Goal: Task Accomplishment & Management: Complete application form

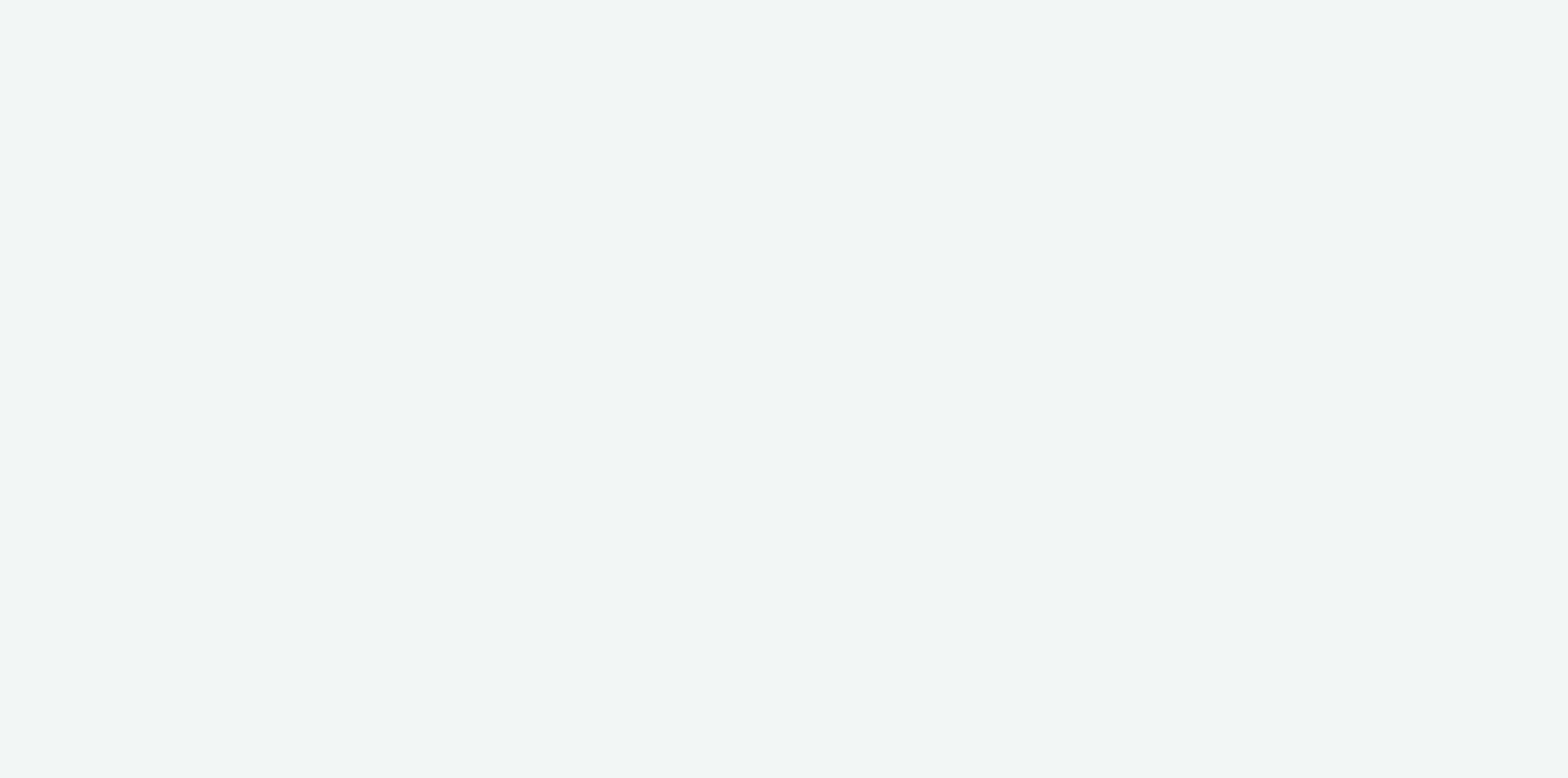
select select "79162ed7-0017-4339-93b0-3399b708648f"
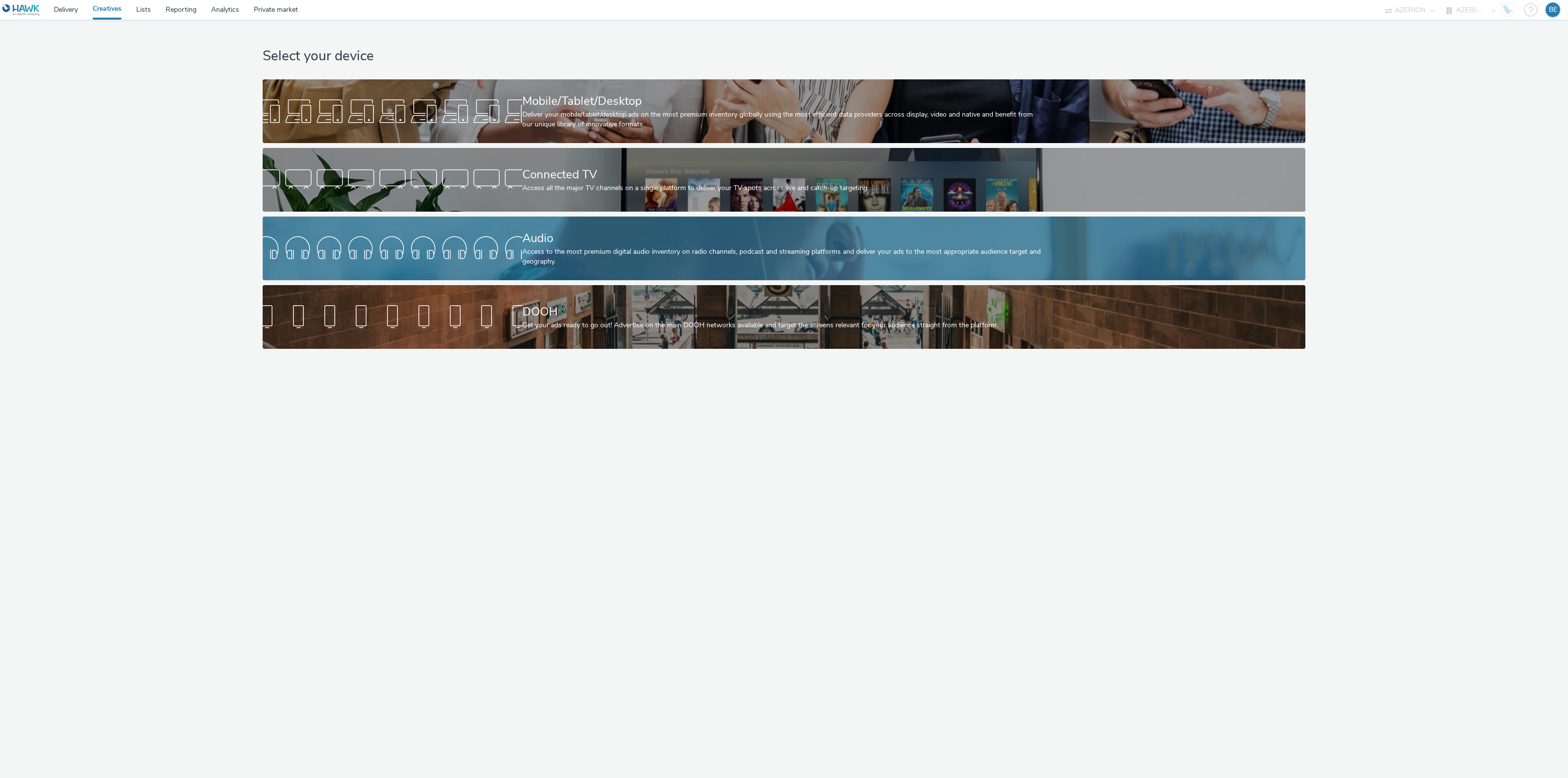
click at [618, 248] on div "Access to the most premium digital audio inventory on radio channels, podcast a…" at bounding box center [781, 256] width 519 height 20
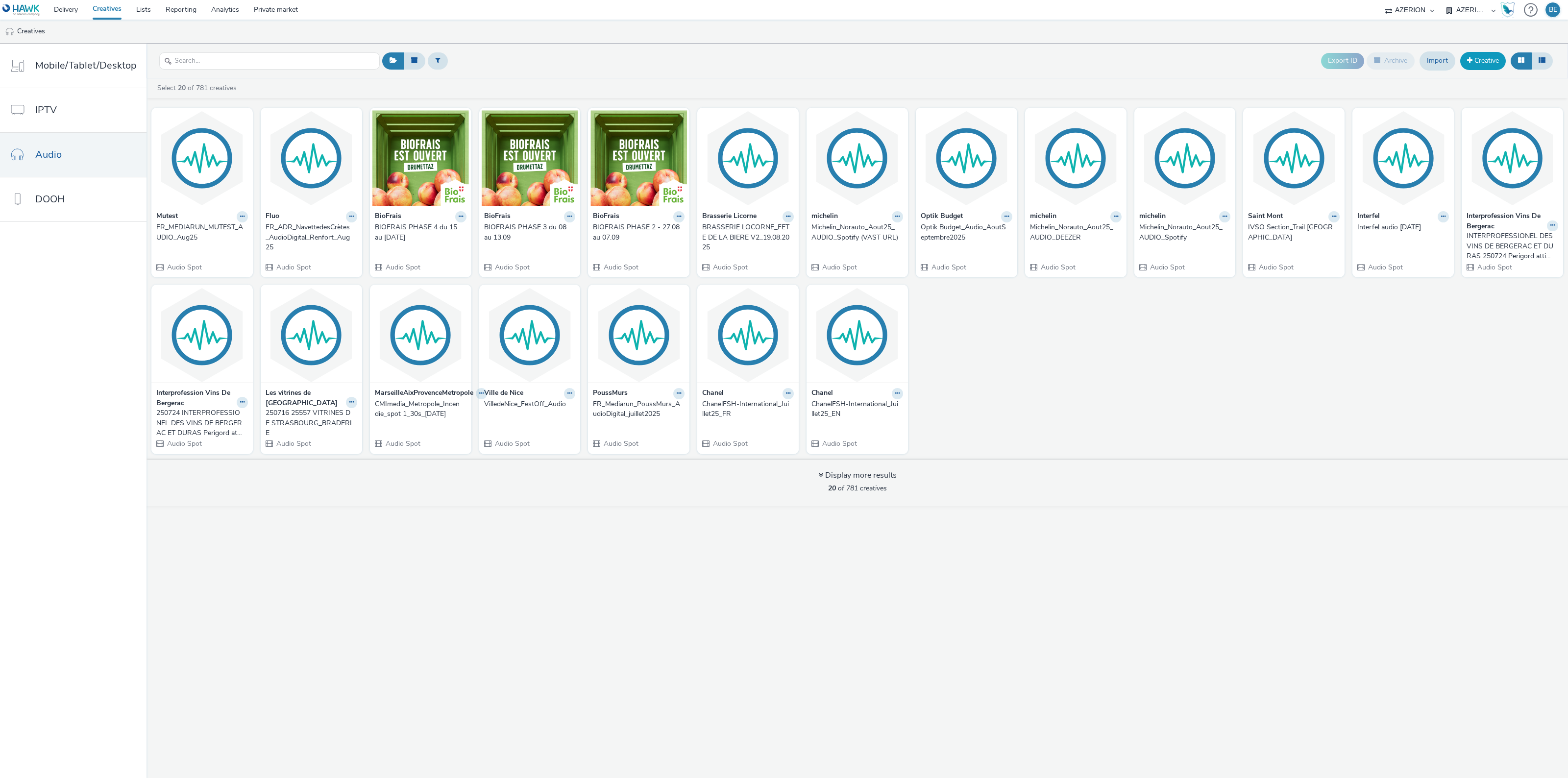
click at [1473, 52] on link "Creative" at bounding box center [1482, 60] width 45 height 17
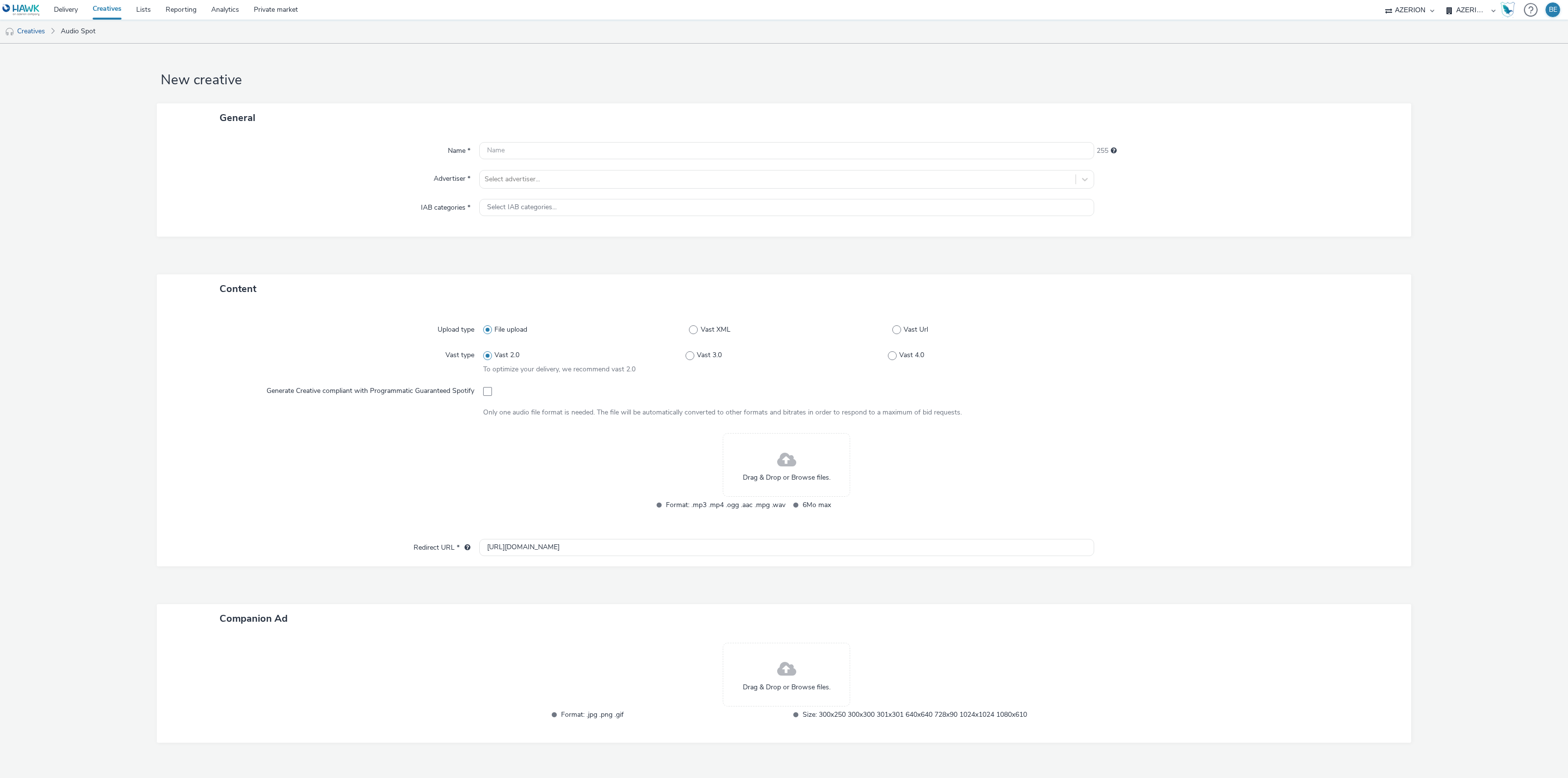
click at [522, 162] on div "Name * 255 Advertiser * Select advertiser... IAB categories * Select IAB catego…" at bounding box center [784, 185] width 1254 height 105
click at [505, 151] on input "text" at bounding box center [786, 151] width 615 height 17
click at [545, 151] on input "Audio" at bounding box center [786, 151] width 615 height 17
type input "A"
type input "Strasculture - Spot 1"
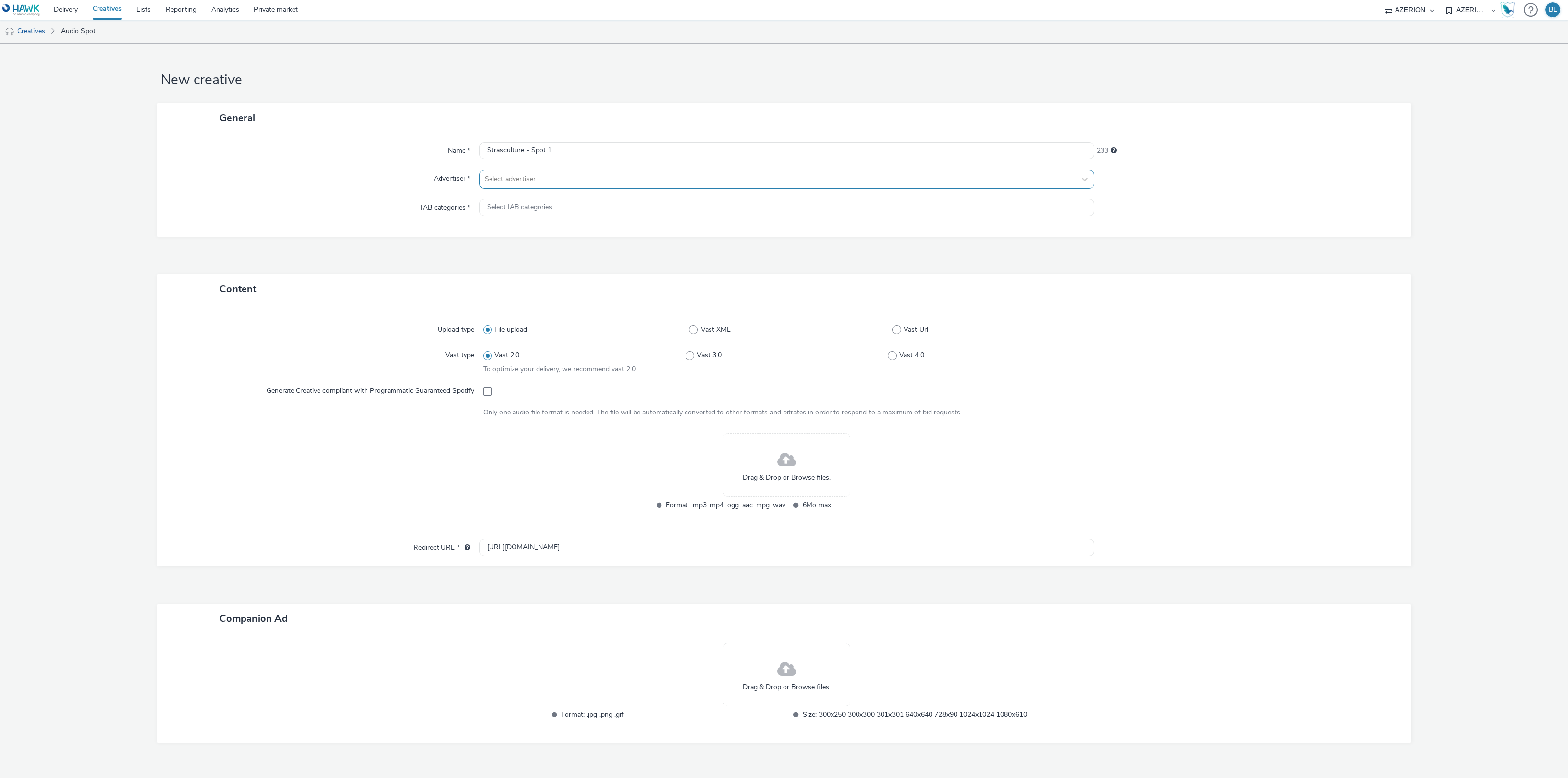
click at [517, 175] on div at bounding box center [777, 179] width 586 height 12
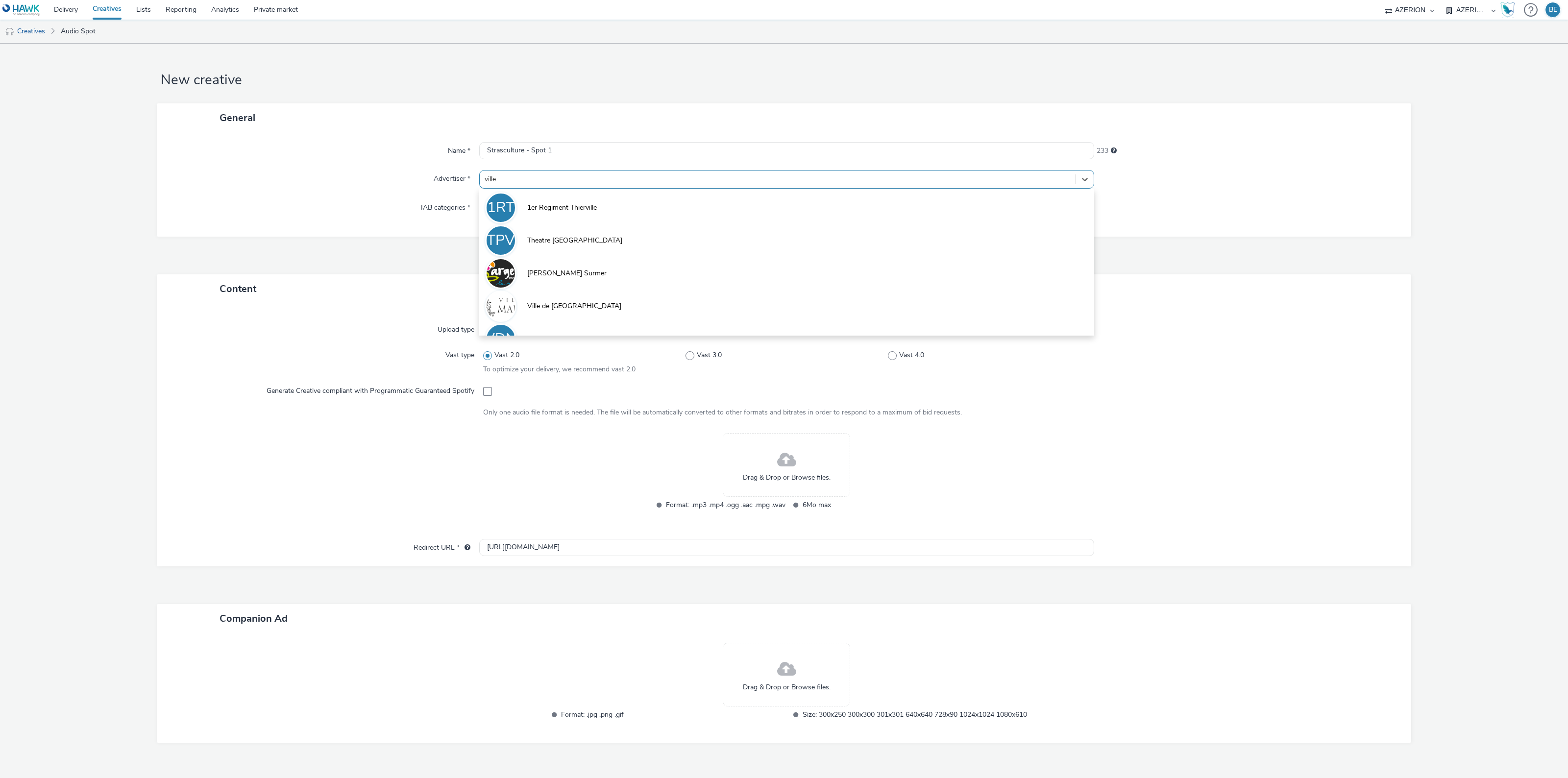
type input "villes"
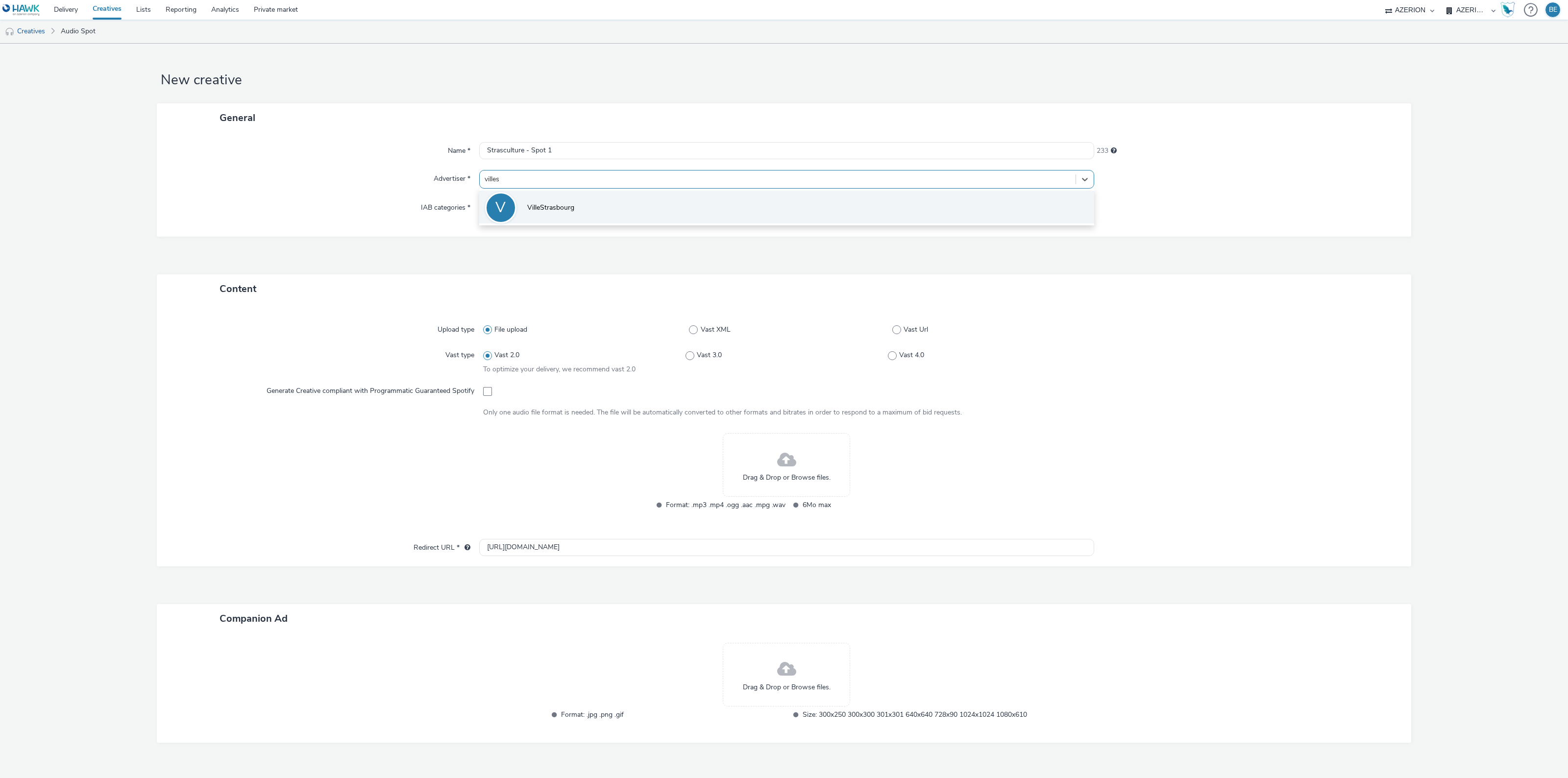
click at [542, 203] on span "VilleStrasbourg" at bounding box center [550, 208] width 47 height 10
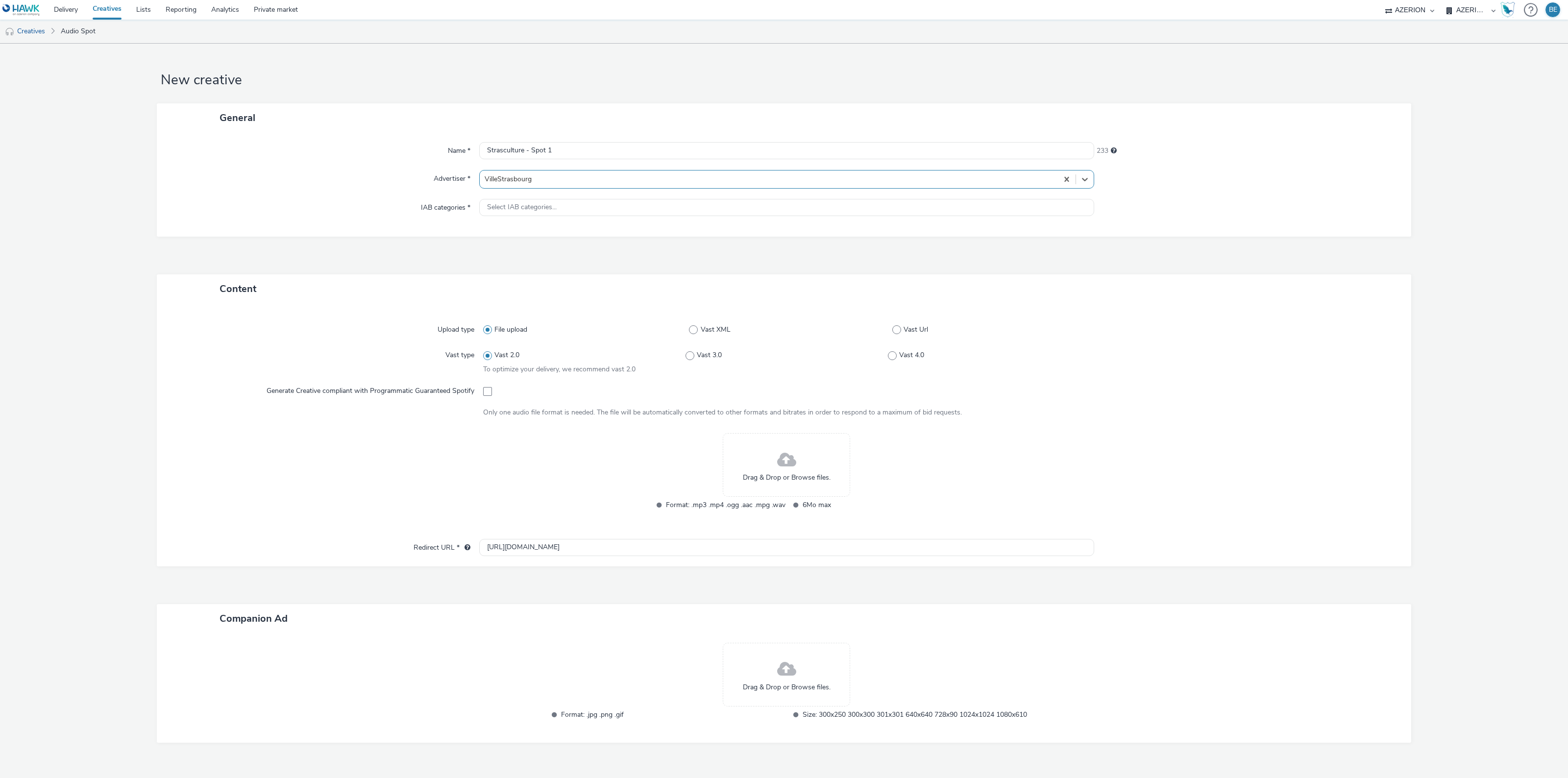
type input "[URL][DOMAIN_NAME]"
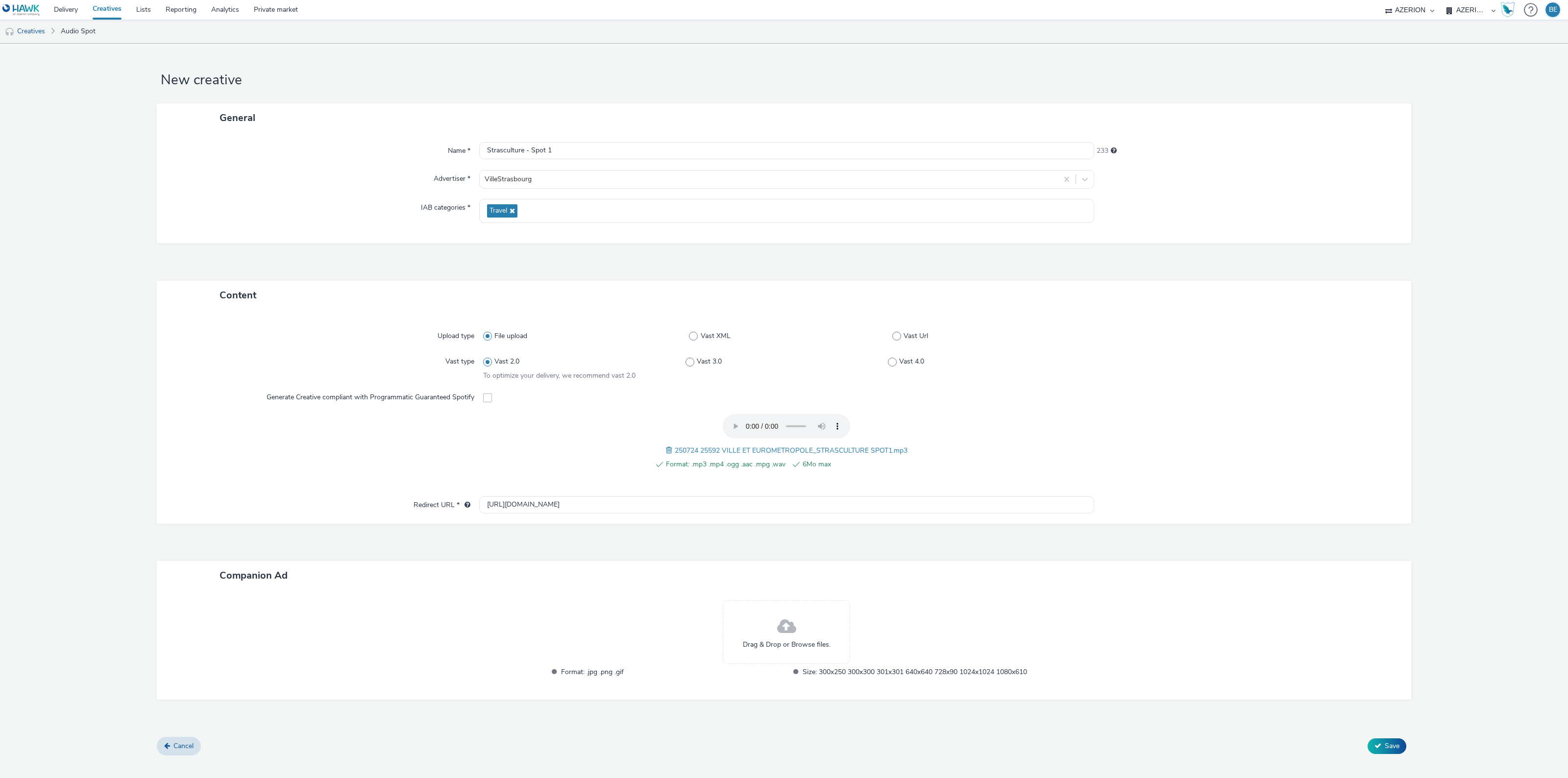
click at [226, 174] on div "Advertiser *" at bounding box center [323, 178] width 312 height 18
click at [601, 147] on input "Strasculture - Spot 1" at bounding box center [786, 151] width 615 height 17
type input "Strasculture - Spot 1 - Spotify"
click at [195, 209] on div "IAB categories *" at bounding box center [323, 211] width 312 height 24
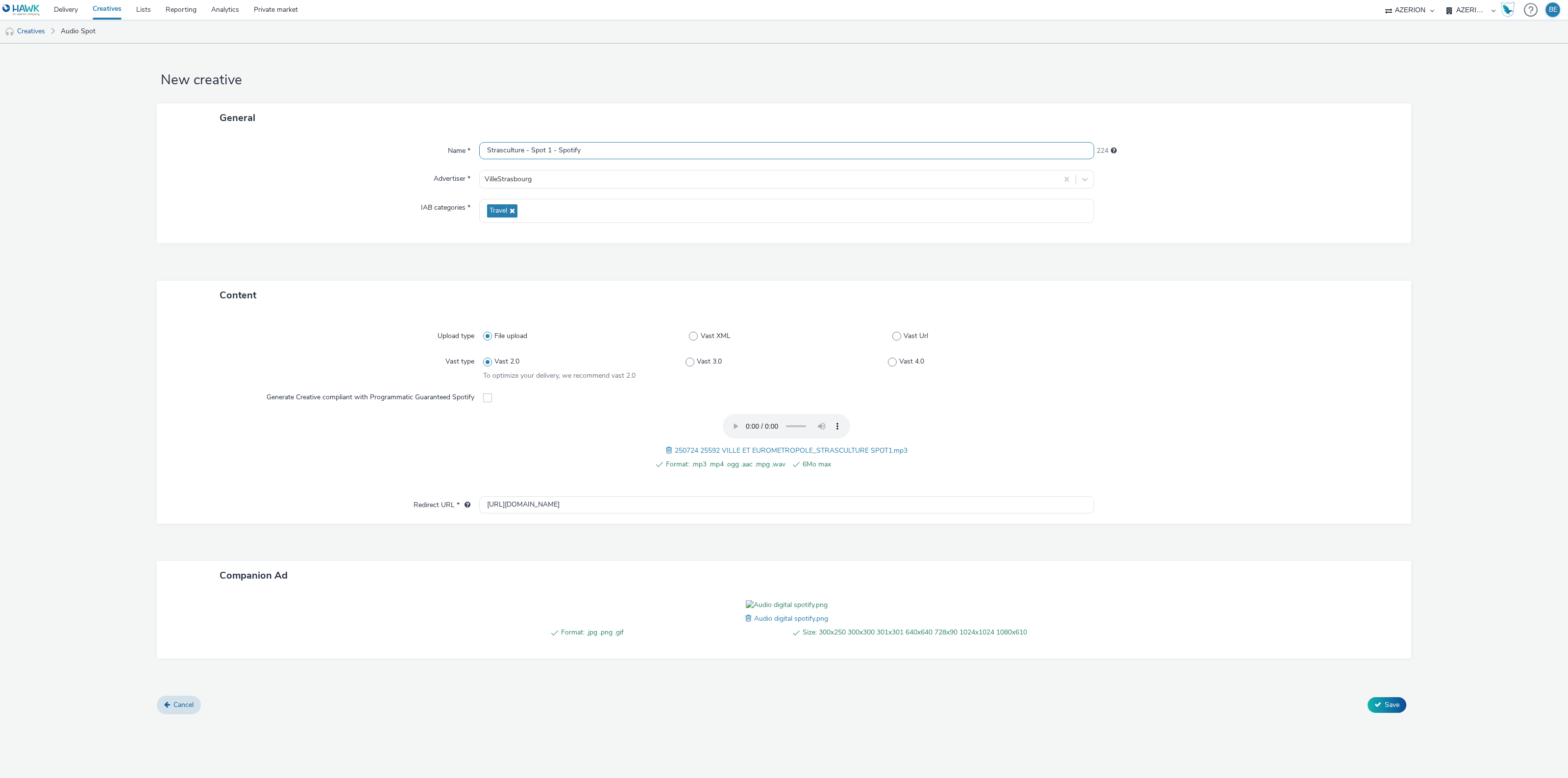
click at [625, 147] on input "Strasculture - Spot 1 - Spotify" at bounding box center [786, 151] width 615 height 17
click at [1386, 709] on span "Save" at bounding box center [1392, 705] width 15 height 10
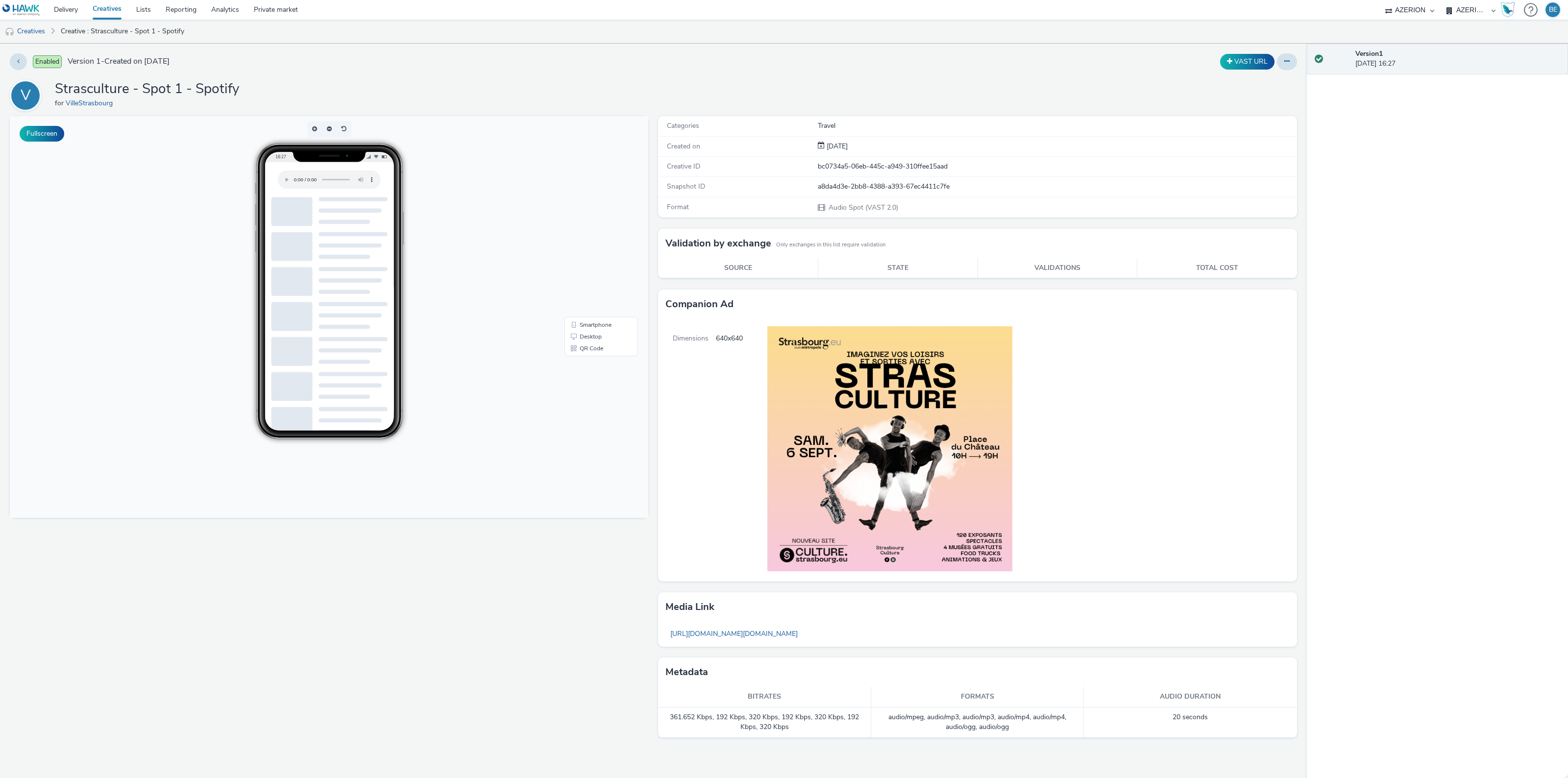
click at [106, 10] on link "Creatives" at bounding box center [106, 10] width 44 height 20
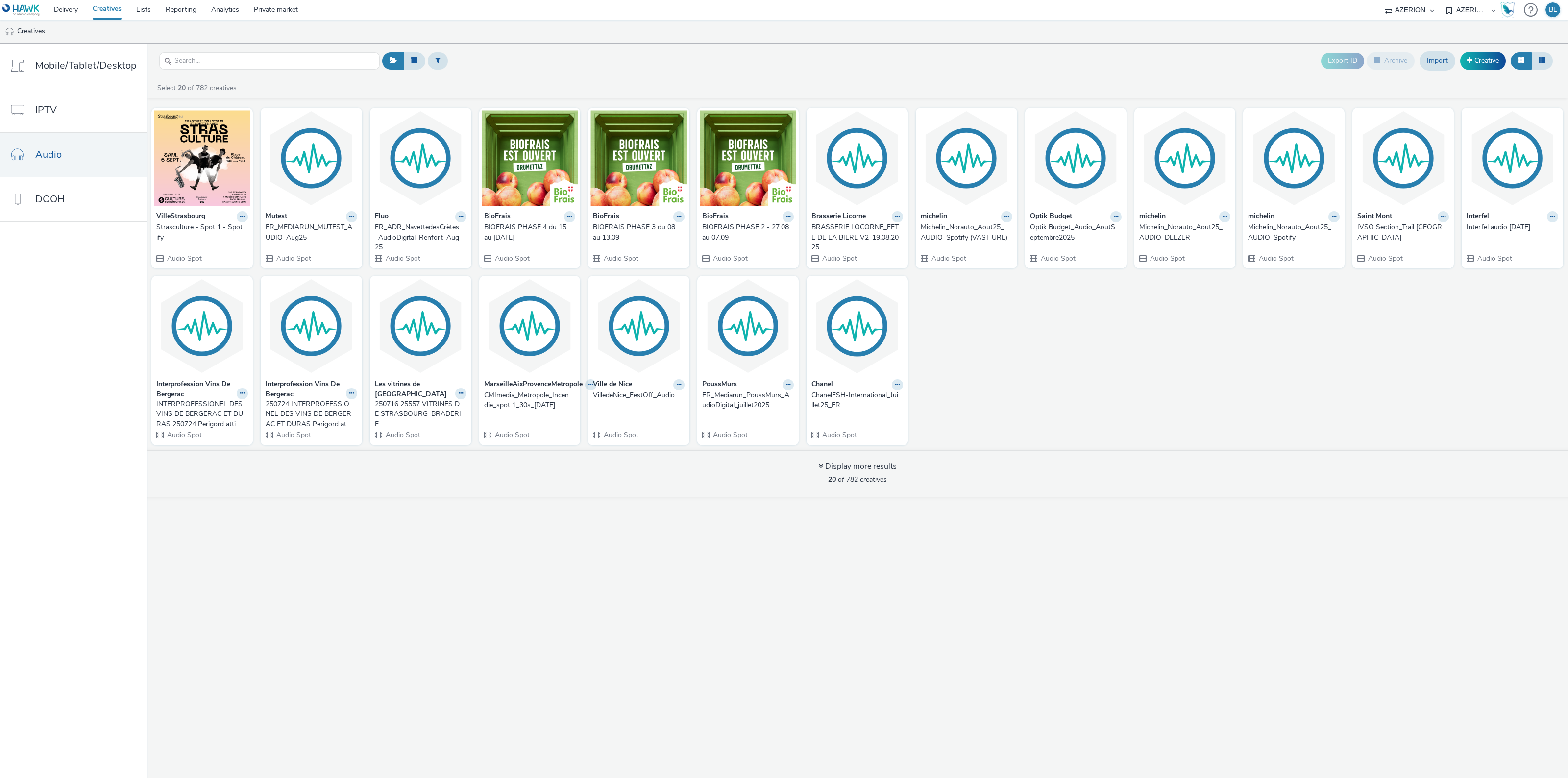
click at [1482, 70] on div "Export ID Archive Import Creative" at bounding box center [1437, 61] width 234 height 24
click at [1482, 54] on link "Creative" at bounding box center [1482, 60] width 45 height 17
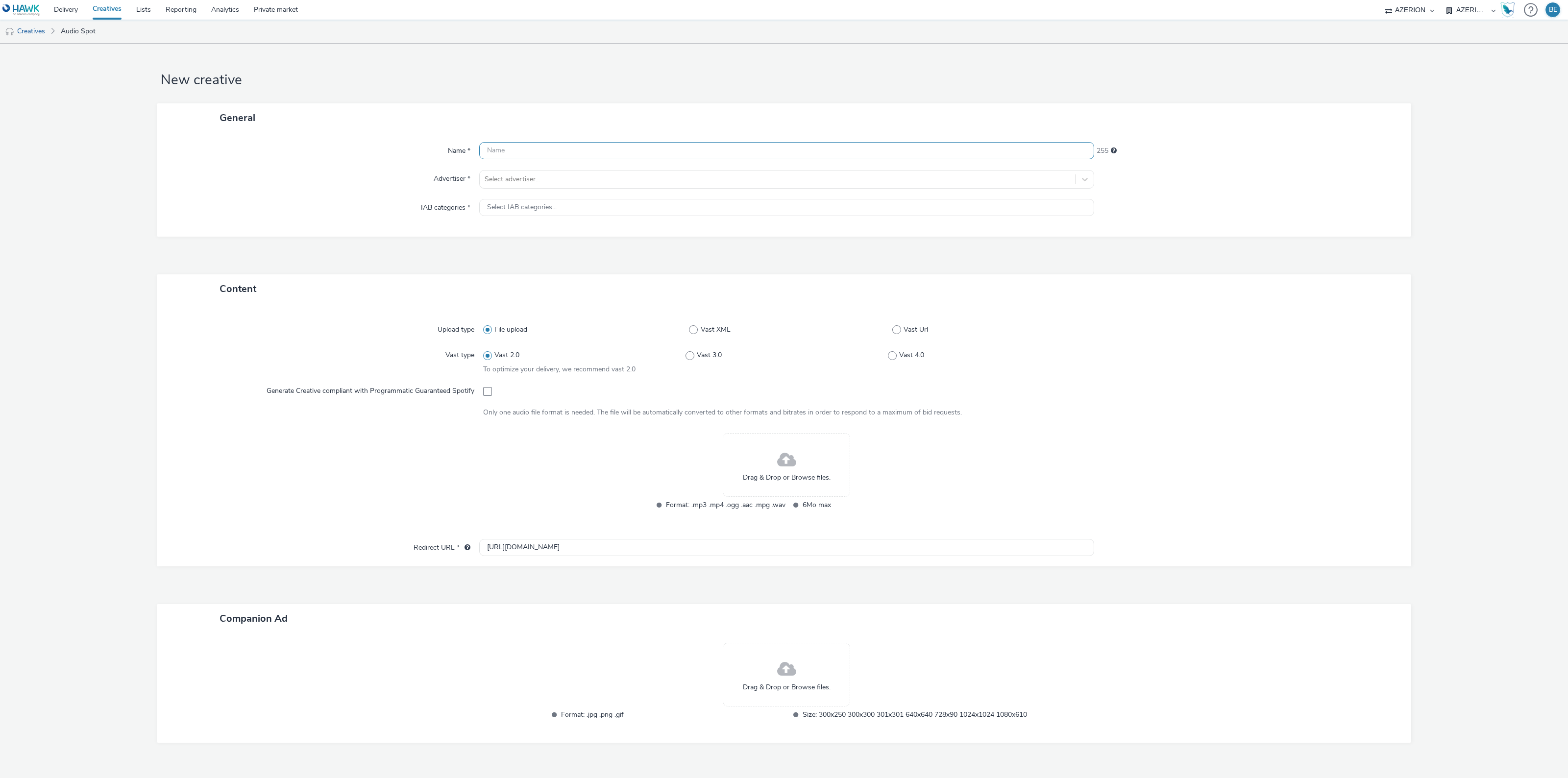
click at [511, 155] on input "text" at bounding box center [786, 151] width 615 height 17
paste input "Strasculture - Spot 1 - Spotify"
drag, startPoint x: 554, startPoint y: 151, endPoint x: 650, endPoint y: 155, distance: 96.1
click at [650, 155] on input "Strasculture - Spot 1 - Spotify" at bounding box center [786, 151] width 615 height 17
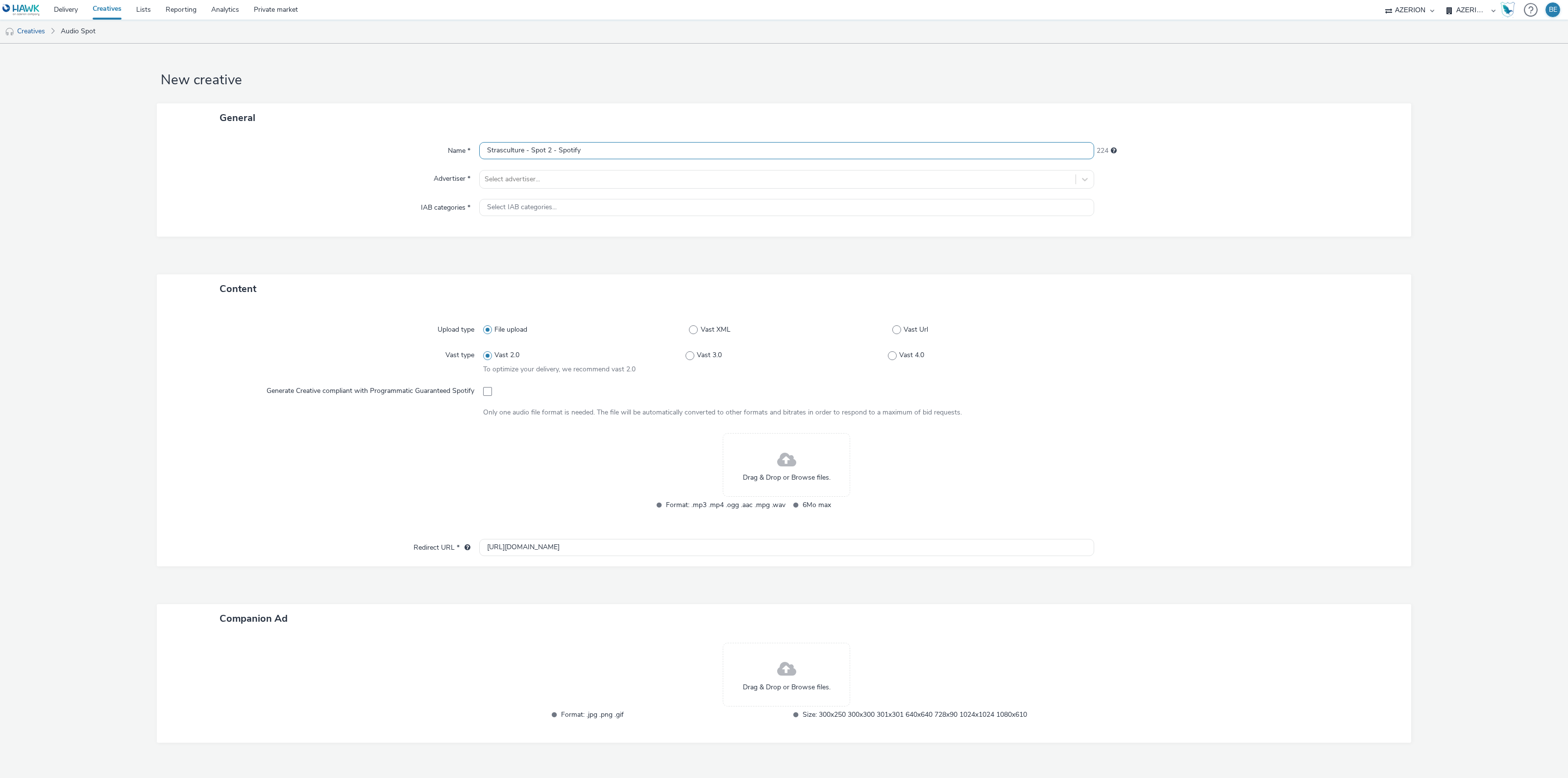
type input "Strasculture - Spot 2 - Spotify"
click at [322, 179] on div "Advertiser *" at bounding box center [323, 178] width 312 height 18
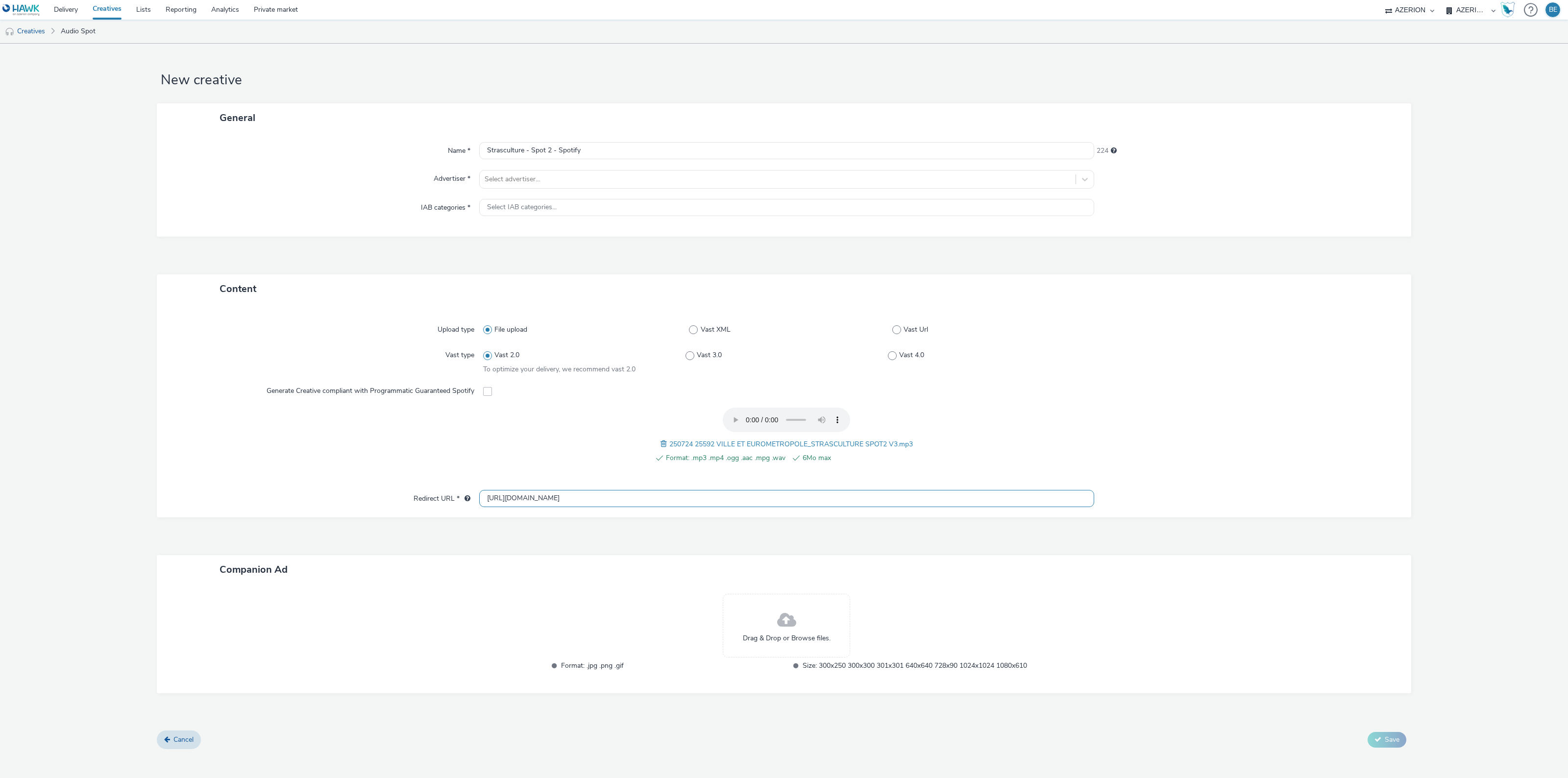
click at [529, 502] on input "[URL][DOMAIN_NAME]" at bounding box center [786, 499] width 615 height 17
paste input "s://[DOMAIN_NAME][URL]"
type input "[URL][DOMAIN_NAME]"
click at [339, 478] on div "Upload type File upload Vast XML Vast Url Vast type Vast 2.0 Vast 3.0 Vast 4.0 …" at bounding box center [784, 401] width 1235 height 177
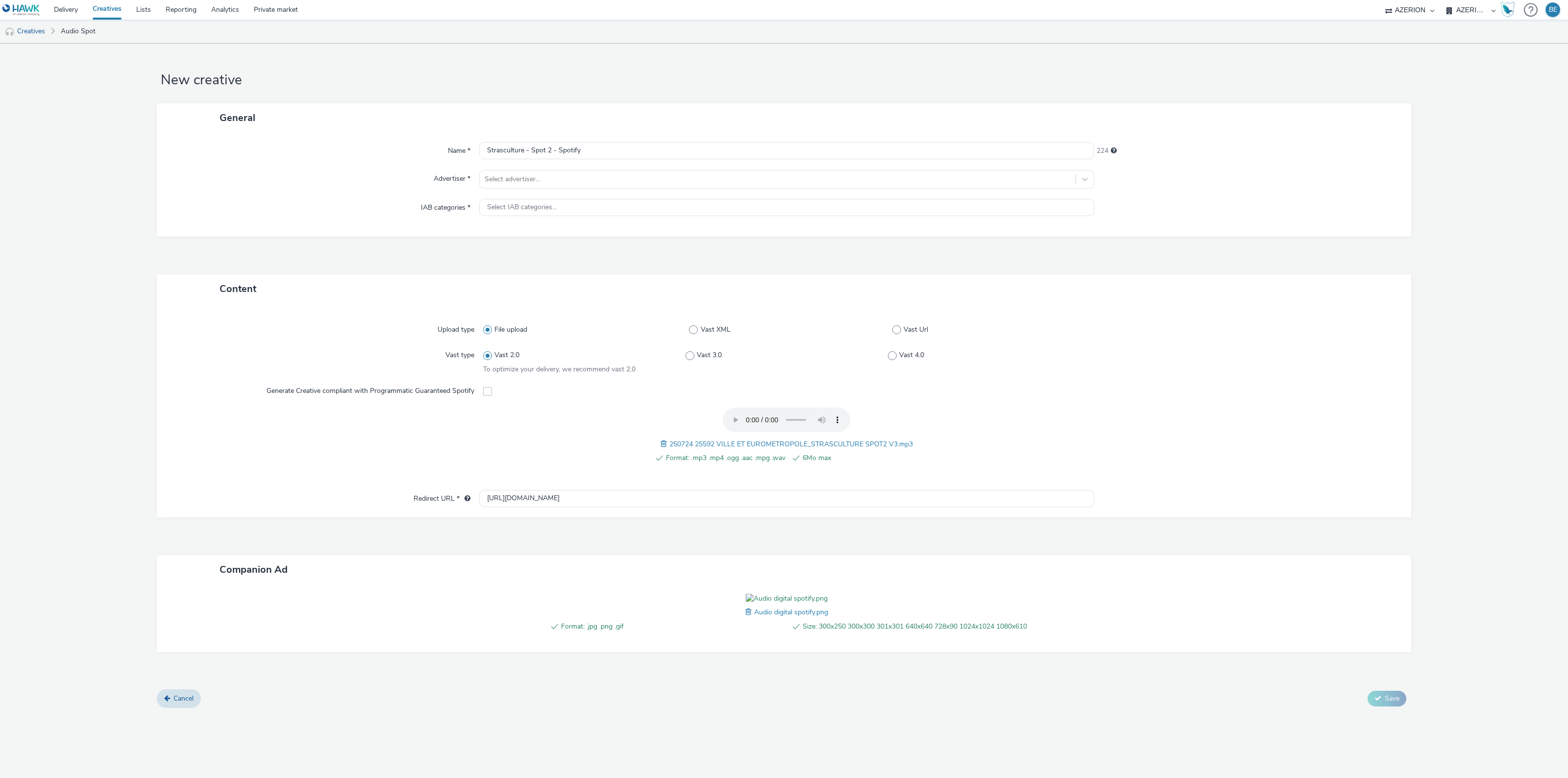
click at [1476, 693] on form "New creative General Name * Strasculture - Spot 2 - Spotify 224 Advertiser * Se…" at bounding box center [784, 379] width 1568 height 672
click at [528, 170] on div "Select advertiser..." at bounding box center [786, 178] width 615 height 18
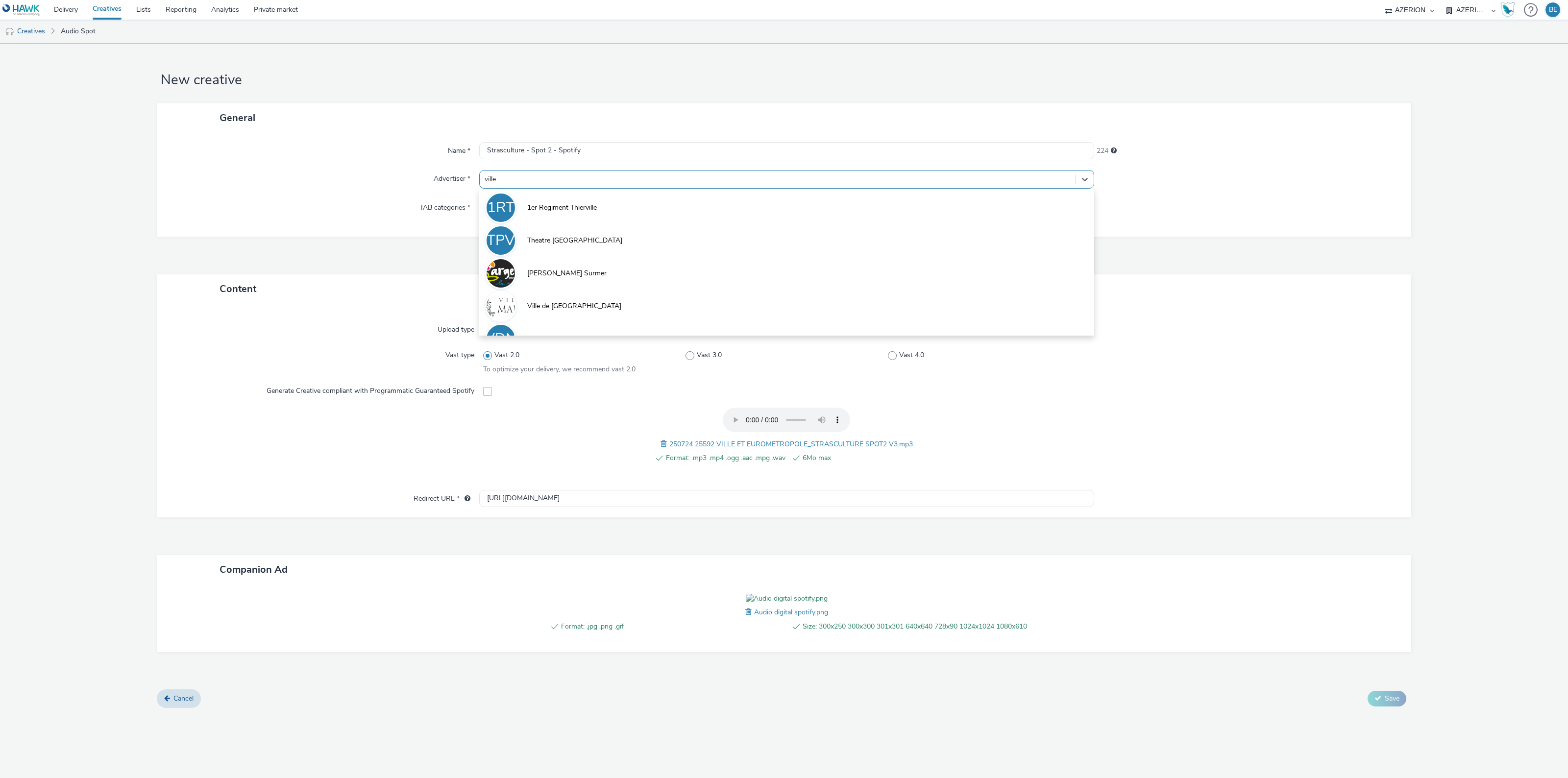
type input "villes"
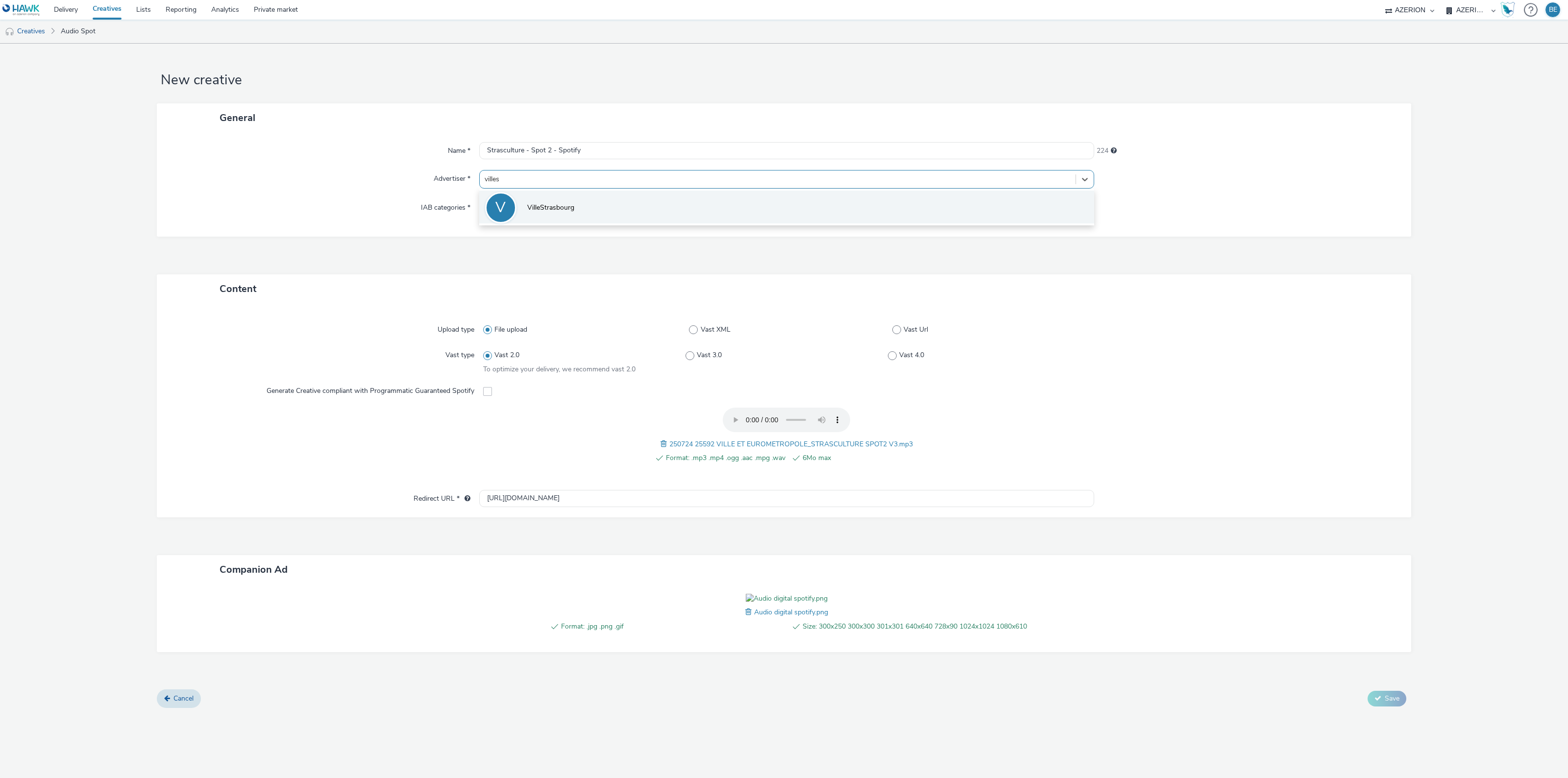
click at [564, 217] on li "V VilleStrasbourg" at bounding box center [786, 206] width 615 height 33
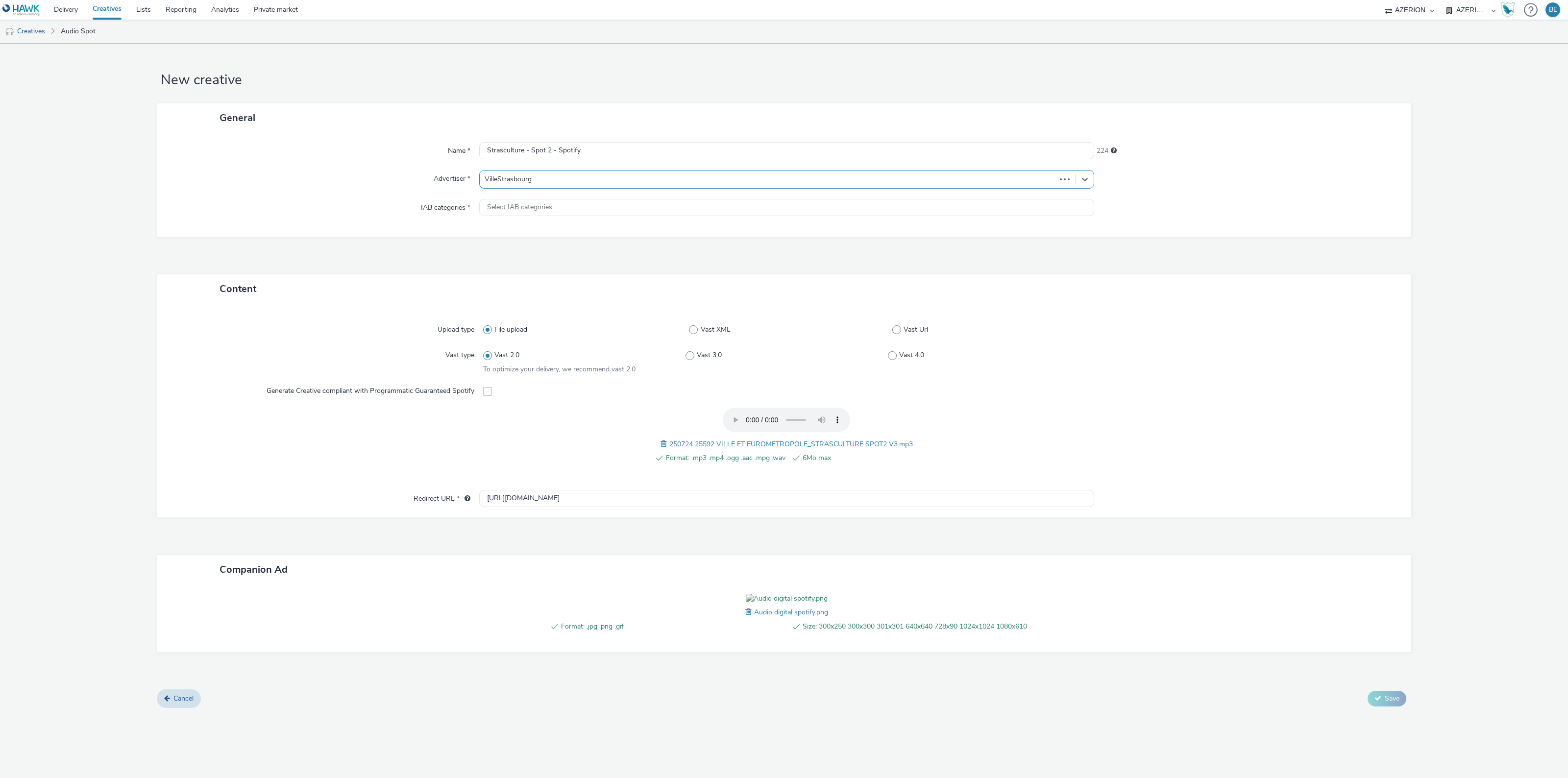
type input "[URL][DOMAIN_NAME]"
click at [1466, 538] on form "New creative General Name * Strasculture - Spot 2 - Spotify 224 Advertiser * Vi…" at bounding box center [784, 382] width 1568 height 678
click at [1388, 709] on span "Save" at bounding box center [1392, 705] width 15 height 10
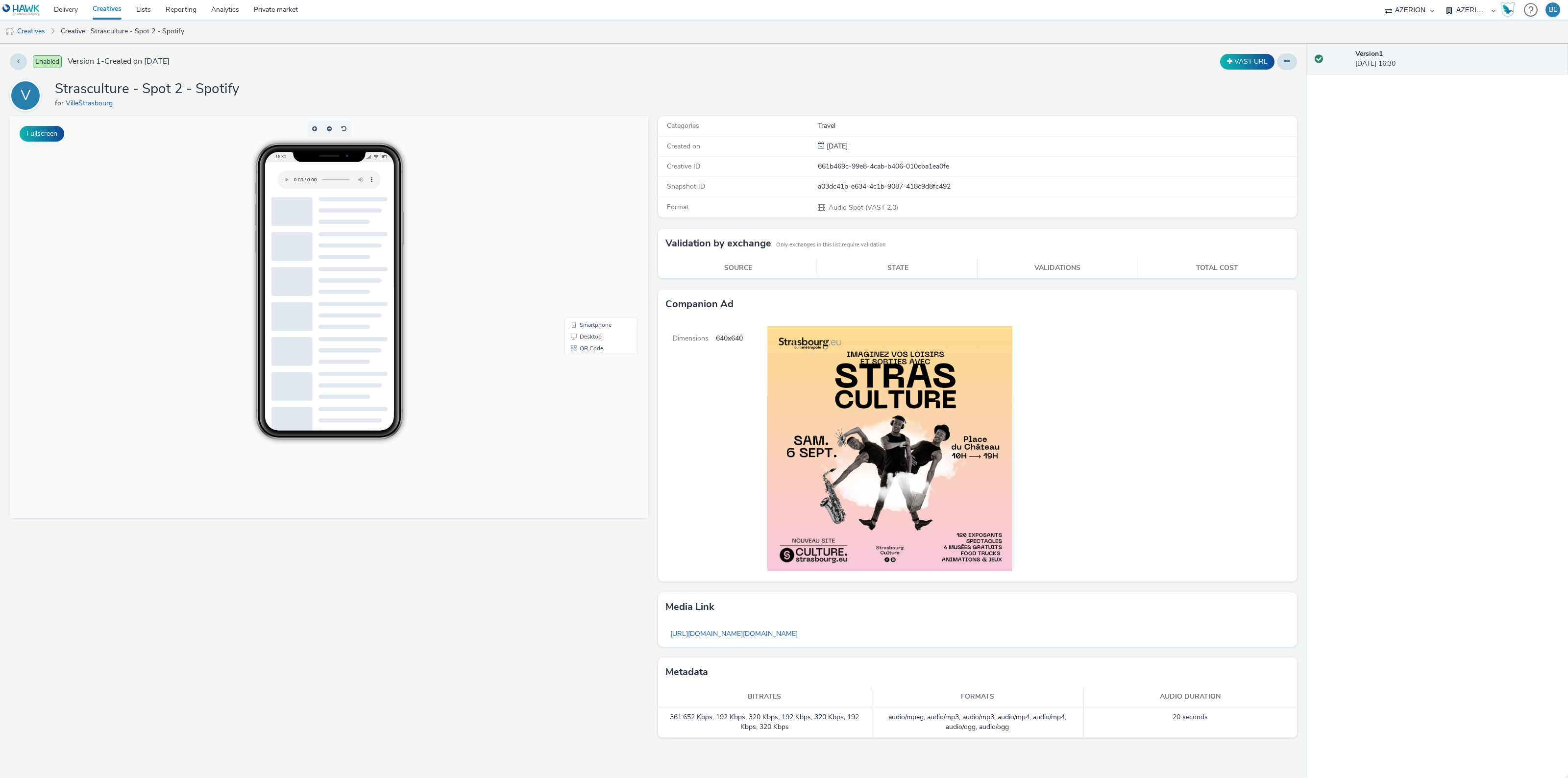
click at [185, 97] on h1 "Strasculture - Spot 2 - Spotify" at bounding box center [147, 89] width 184 height 18
copy h1 "Strasculture - Spot 2 - Spotify"
click at [104, 6] on link "Creatives" at bounding box center [106, 10] width 44 height 20
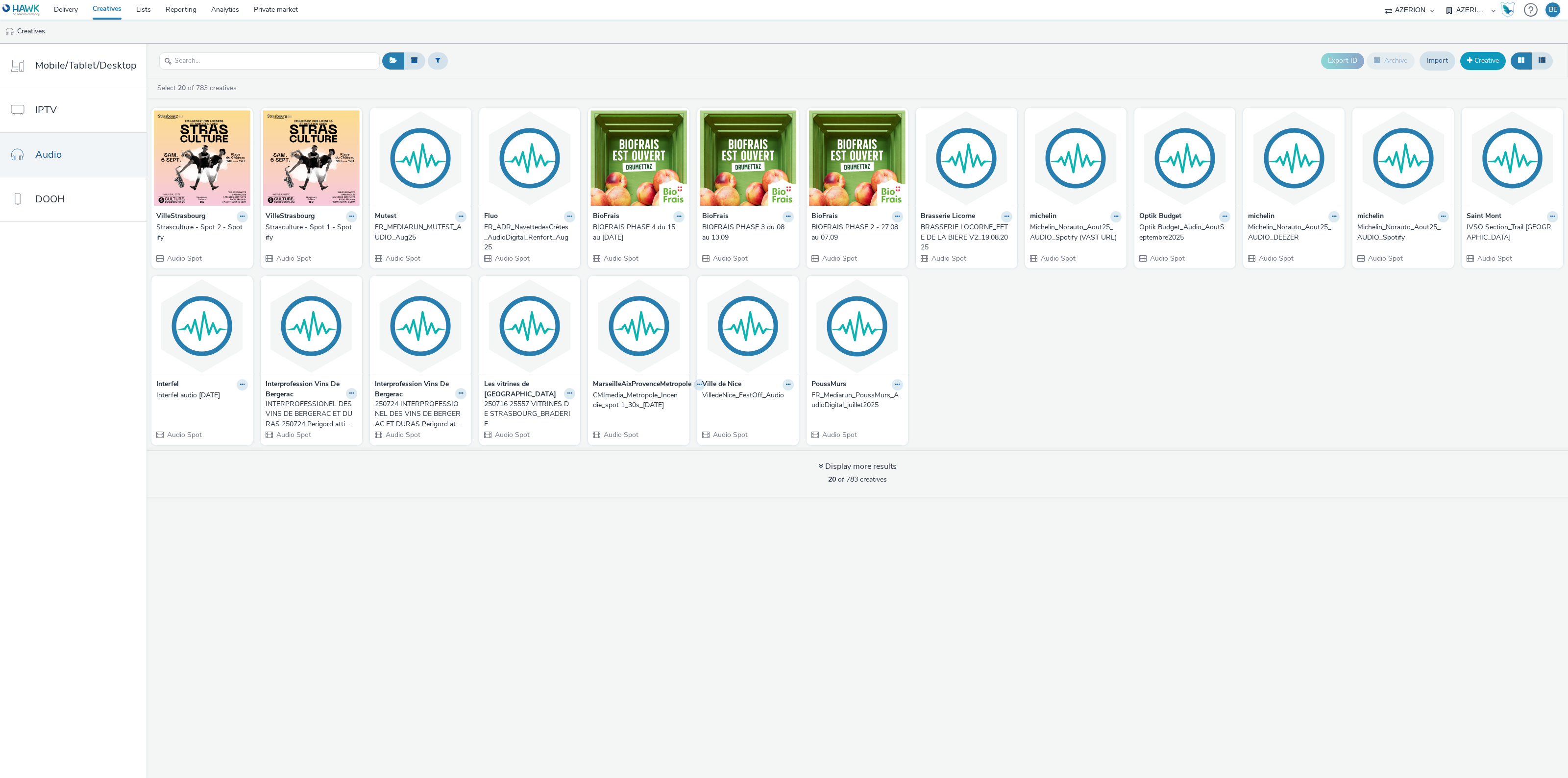
click at [1491, 64] on link "Creative" at bounding box center [1482, 60] width 45 height 17
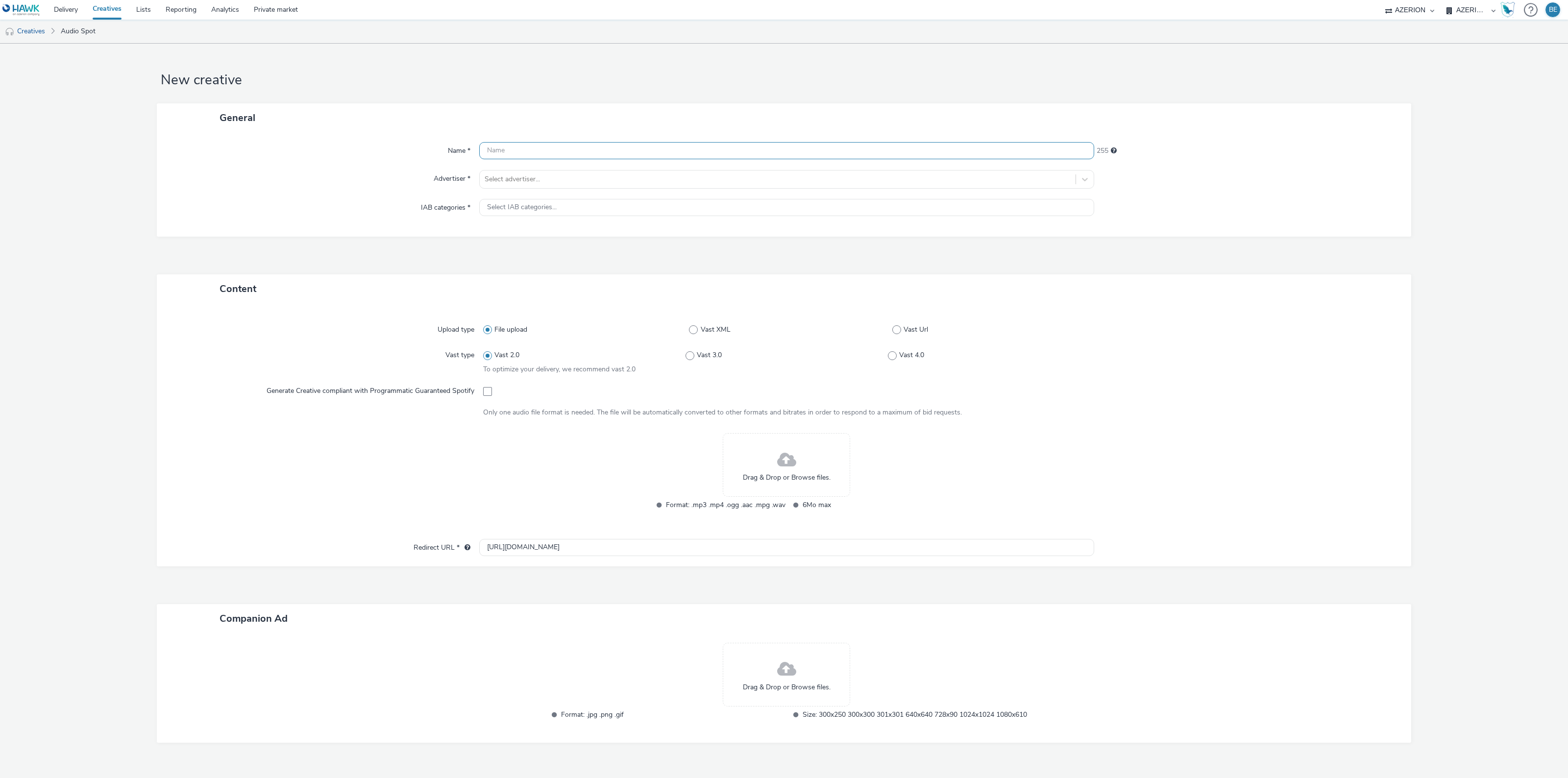
click at [512, 157] on input "text" at bounding box center [786, 151] width 615 height 17
paste input "Strasculture - Spot 2 - Spotify"
click at [544, 151] on input "Strasculture - Spot 2 - Spotify" at bounding box center [786, 151] width 615 height 17
drag, startPoint x: 554, startPoint y: 151, endPoint x: 619, endPoint y: 144, distance: 65.4
click at [619, 144] on input "Strasculture - Spot 1 - Spotify" at bounding box center [786, 151] width 615 height 17
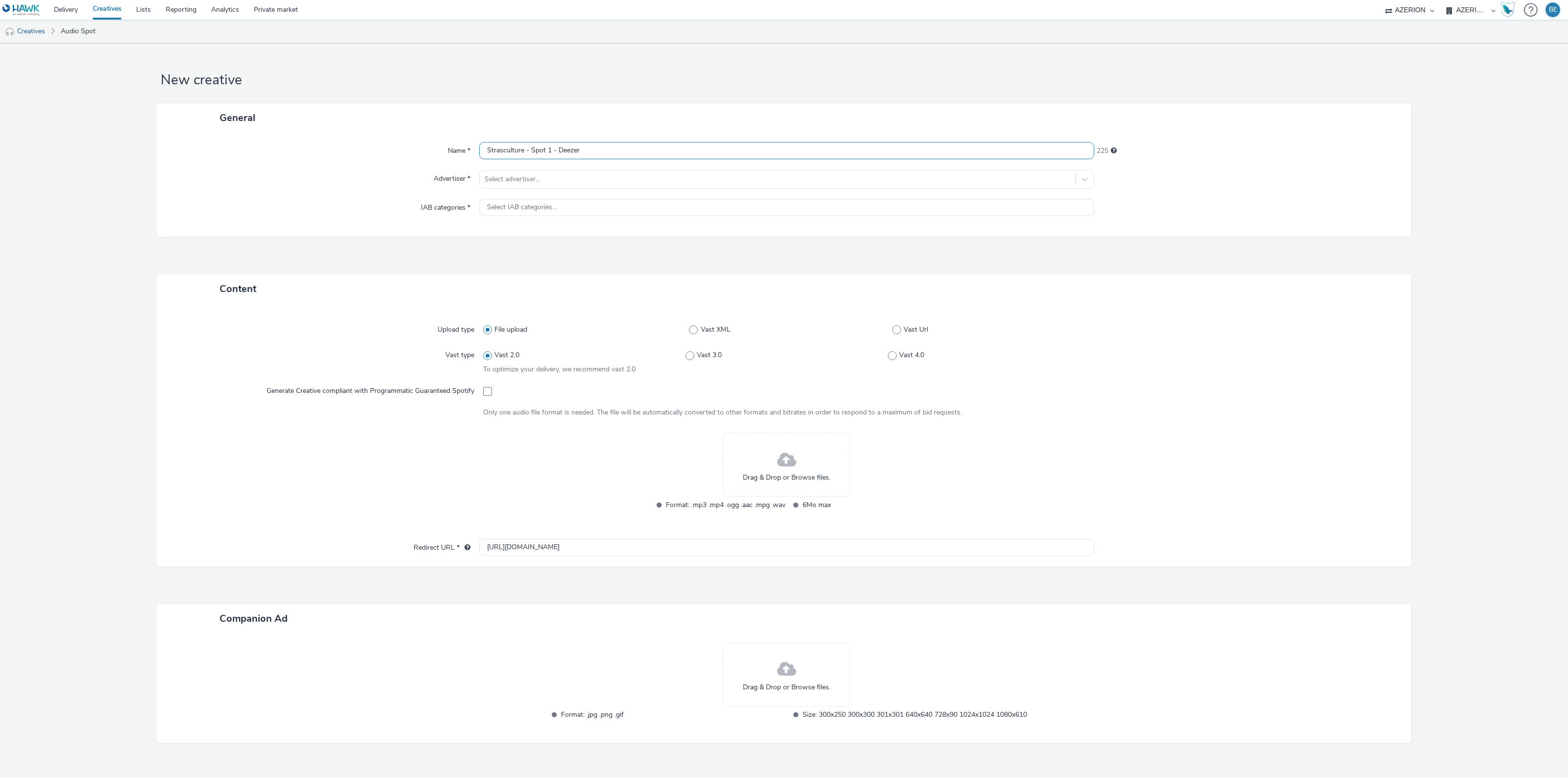
type input "Strasculture - Spot 1 - Deezer"
click at [611, 115] on div "General" at bounding box center [784, 117] width 1254 height 29
click at [511, 180] on div at bounding box center [777, 179] width 586 height 12
type input "villes"
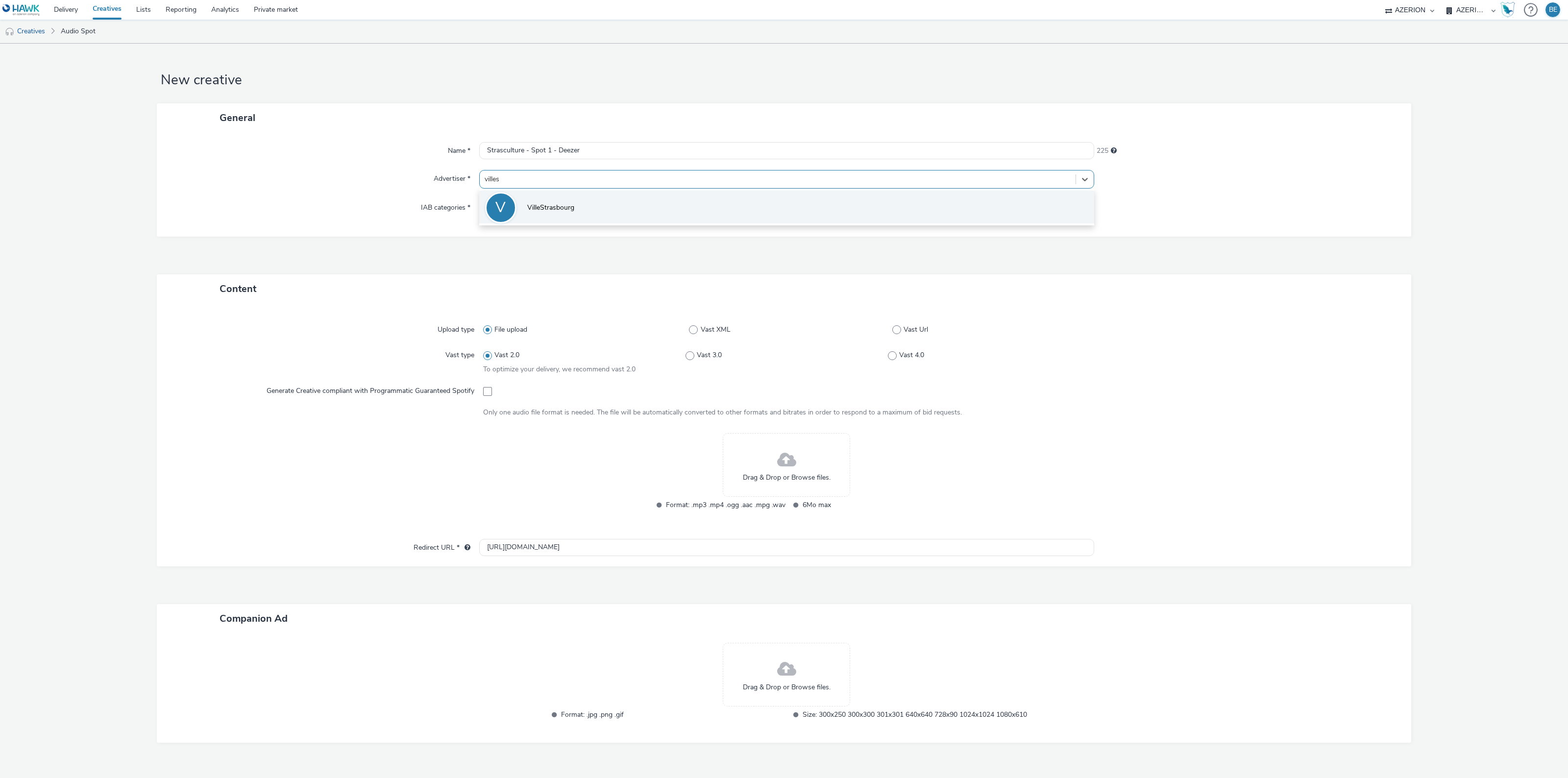
click at [580, 202] on li "V VilleStrasbourg" at bounding box center [786, 206] width 615 height 33
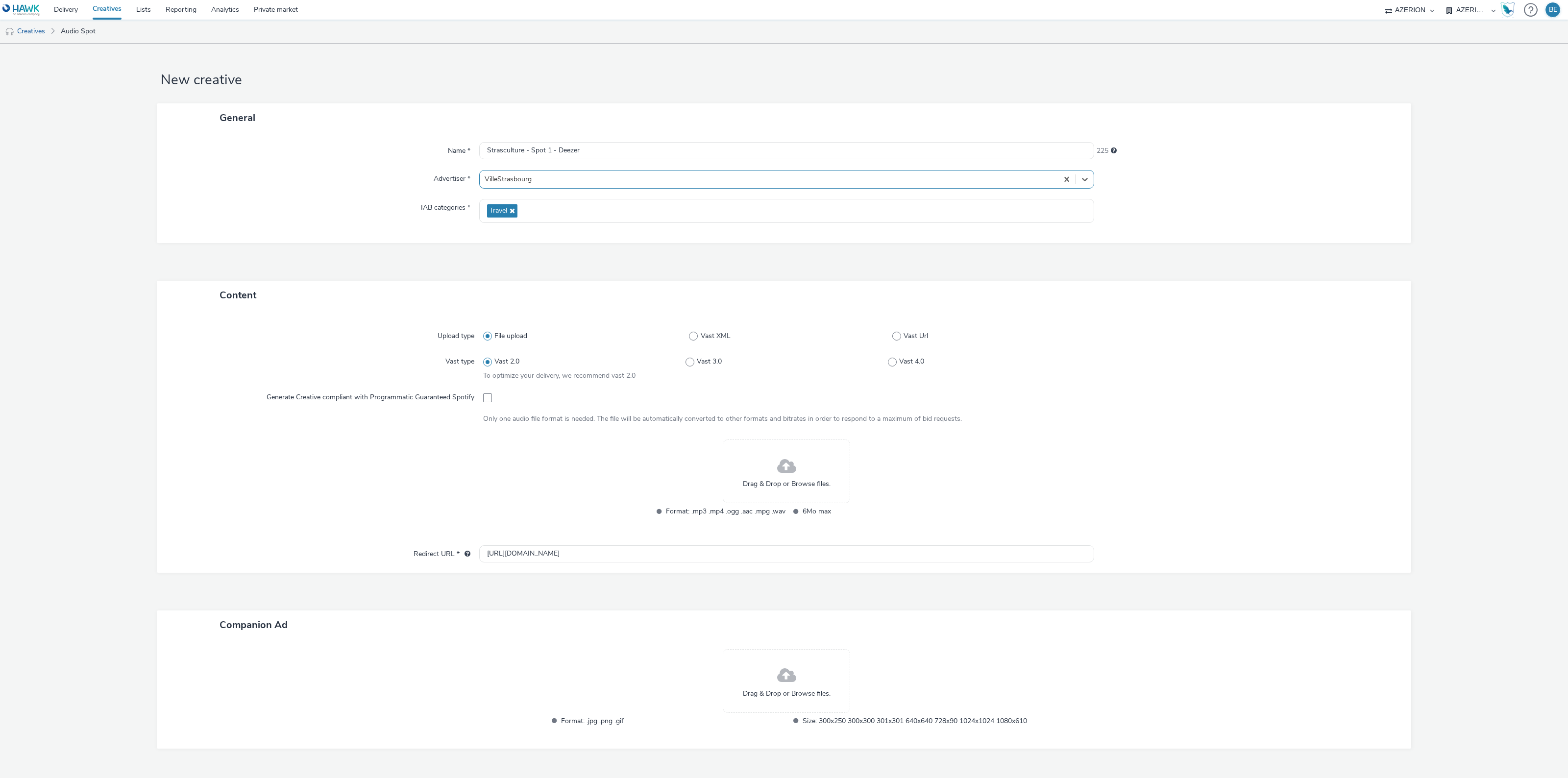
click at [219, 227] on div "Name * Strasculture - Spot 1 - Deezer 225 Advertiser * option VilleStrasbourg, …" at bounding box center [784, 188] width 1254 height 111
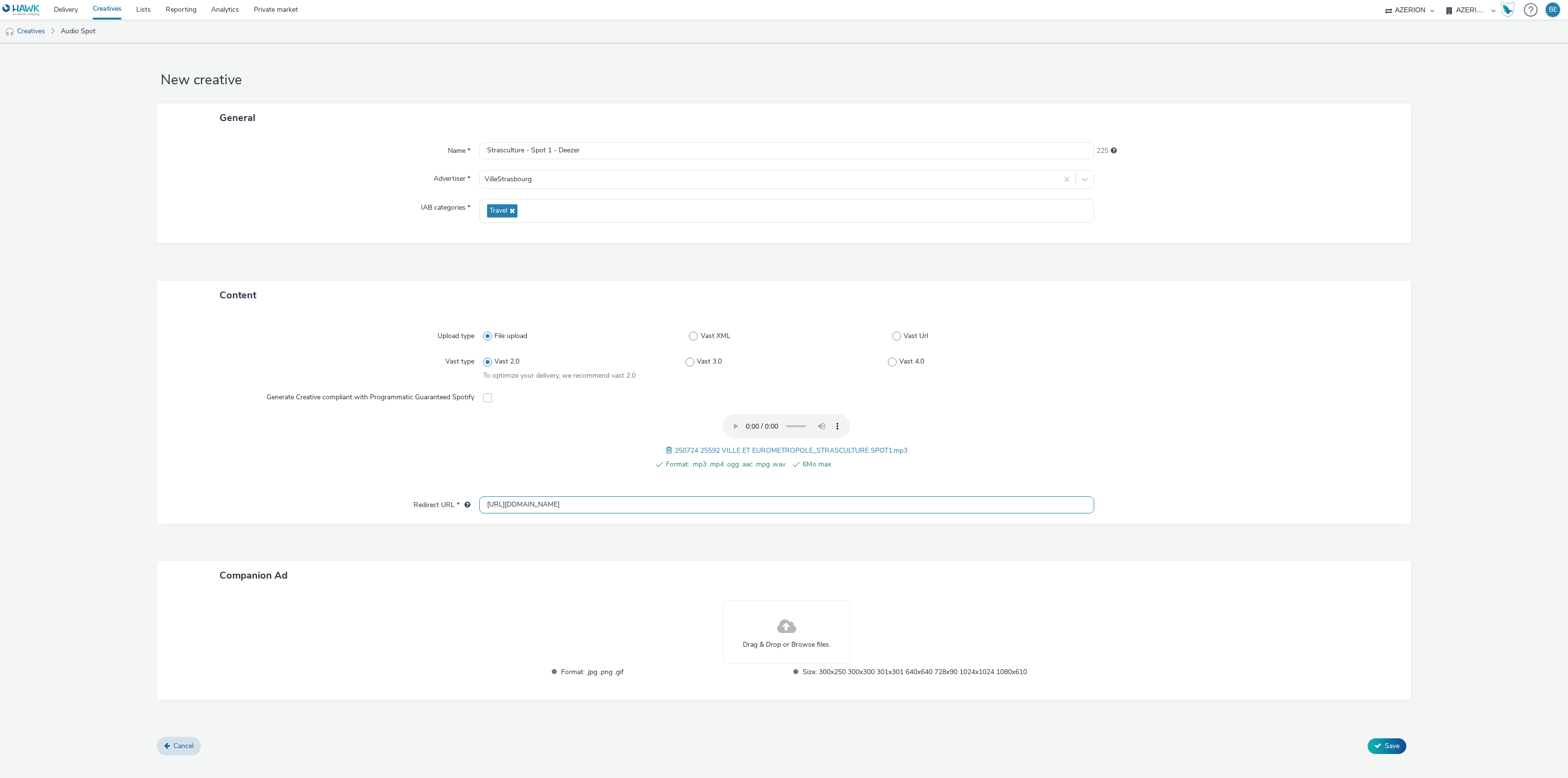
click at [544, 504] on input "[URL][DOMAIN_NAME]" at bounding box center [786, 505] width 615 height 17
paste input "s://[DOMAIN_NAME][URL]"
type input "[URL][DOMAIN_NAME]"
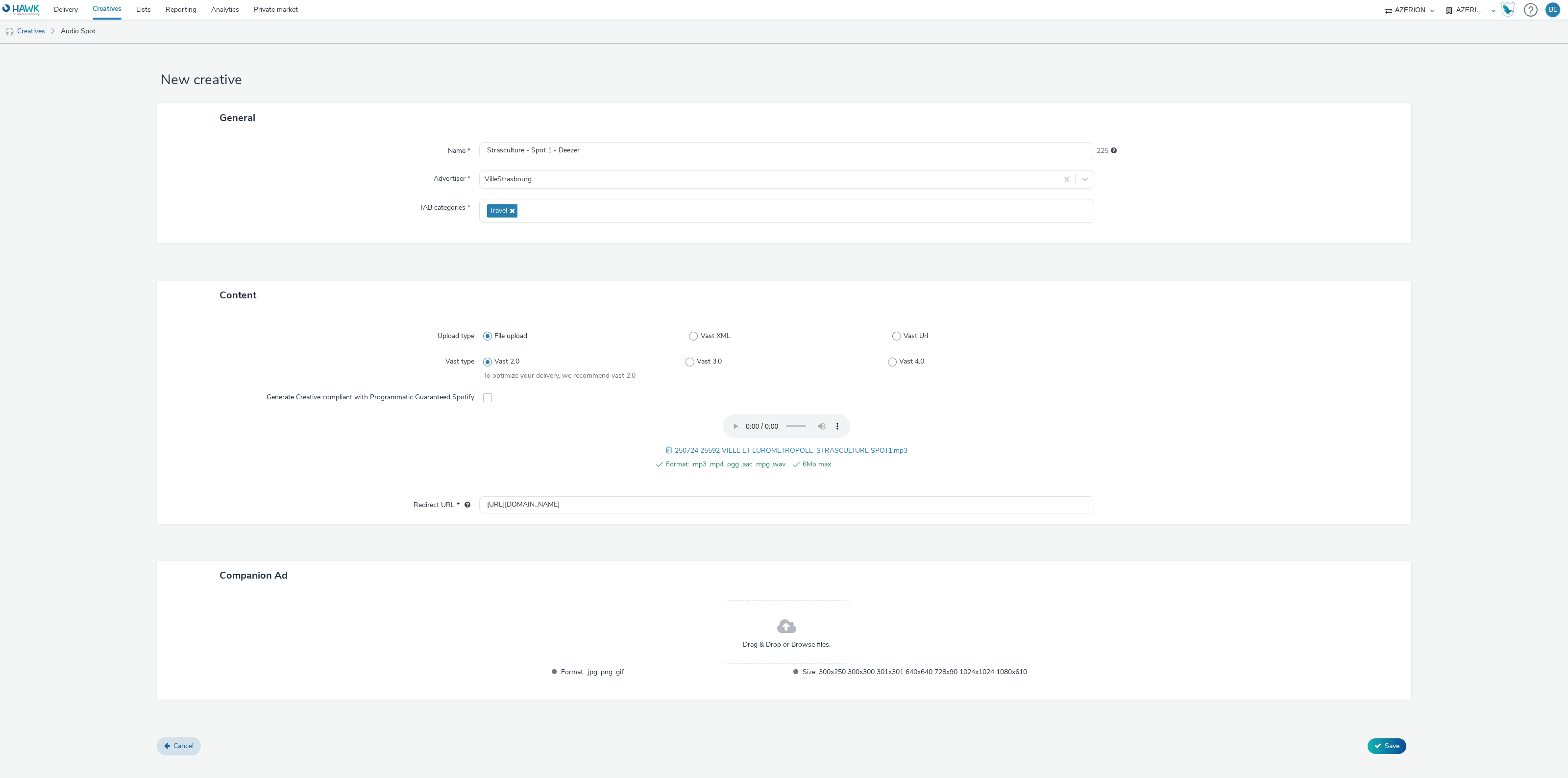
drag, startPoint x: 322, startPoint y: 511, endPoint x: 254, endPoint y: 508, distance: 68.1
click at [254, 508] on div "Redirect URL *" at bounding box center [323, 505] width 312 height 17
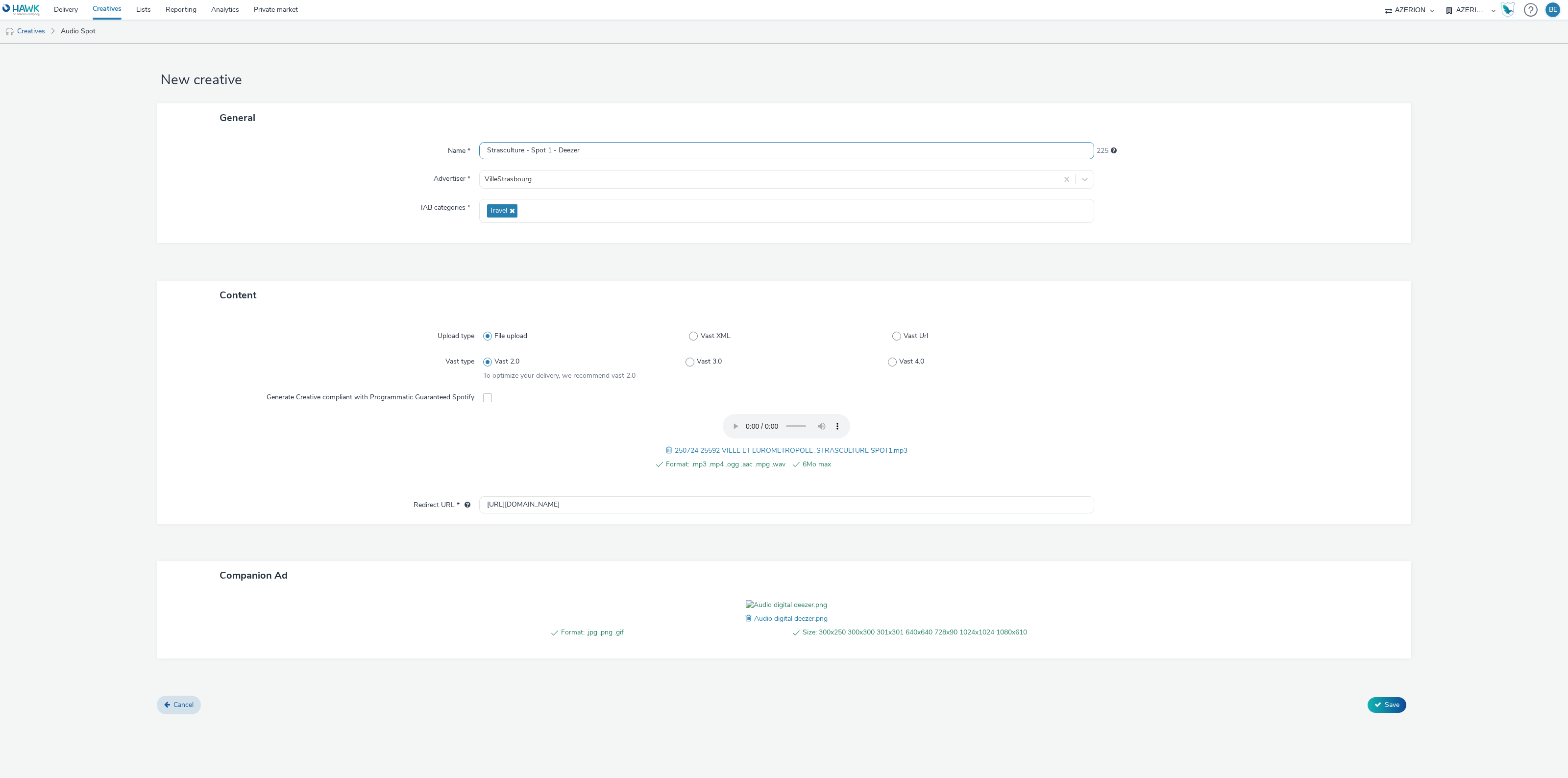
click at [548, 150] on input "Strasculture - Spot 1 - Deezer" at bounding box center [786, 151] width 615 height 17
click at [1396, 709] on span "Save" at bounding box center [1392, 705] width 15 height 10
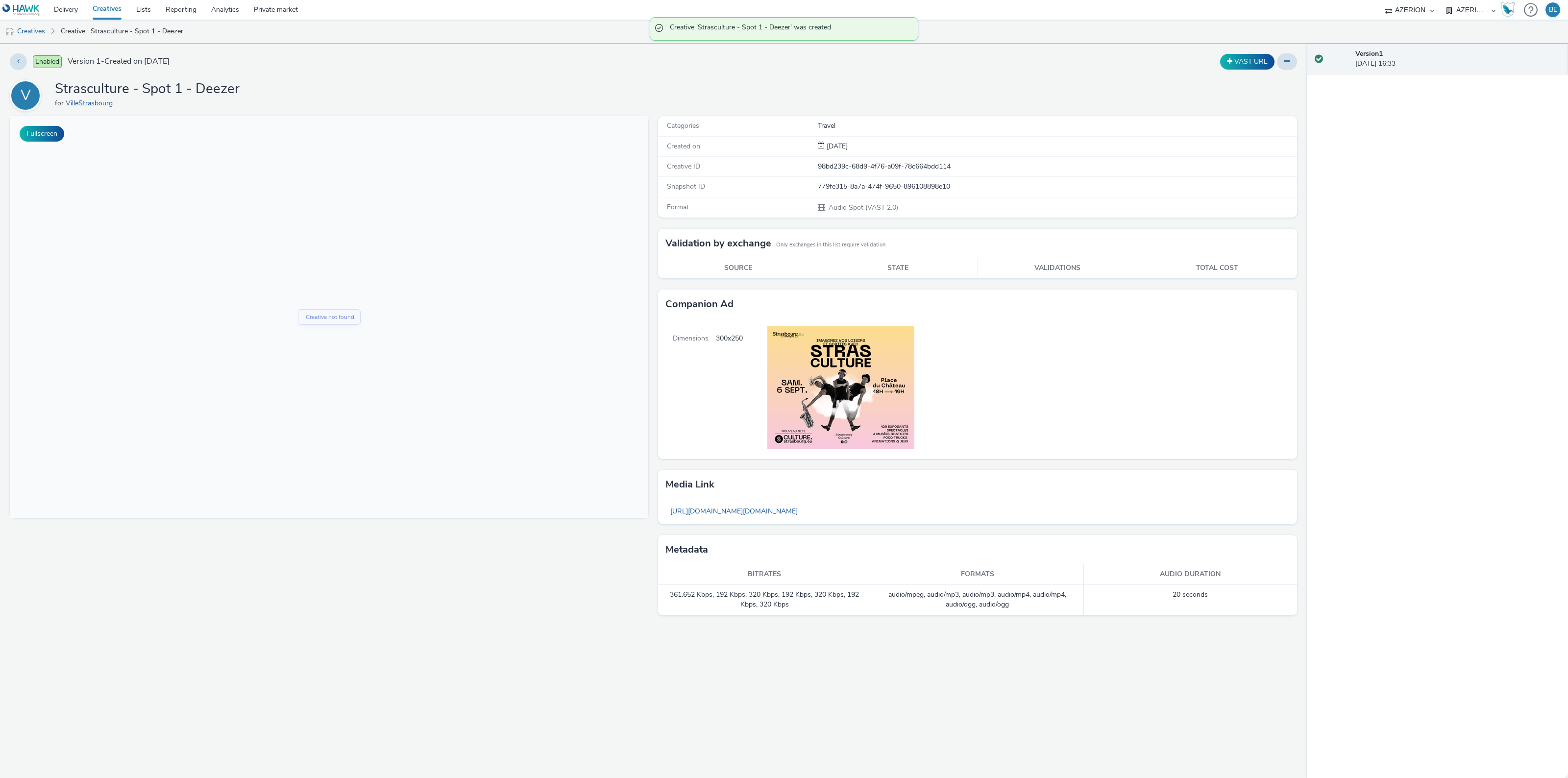
click at [113, 12] on link "Creatives" at bounding box center [106, 10] width 44 height 20
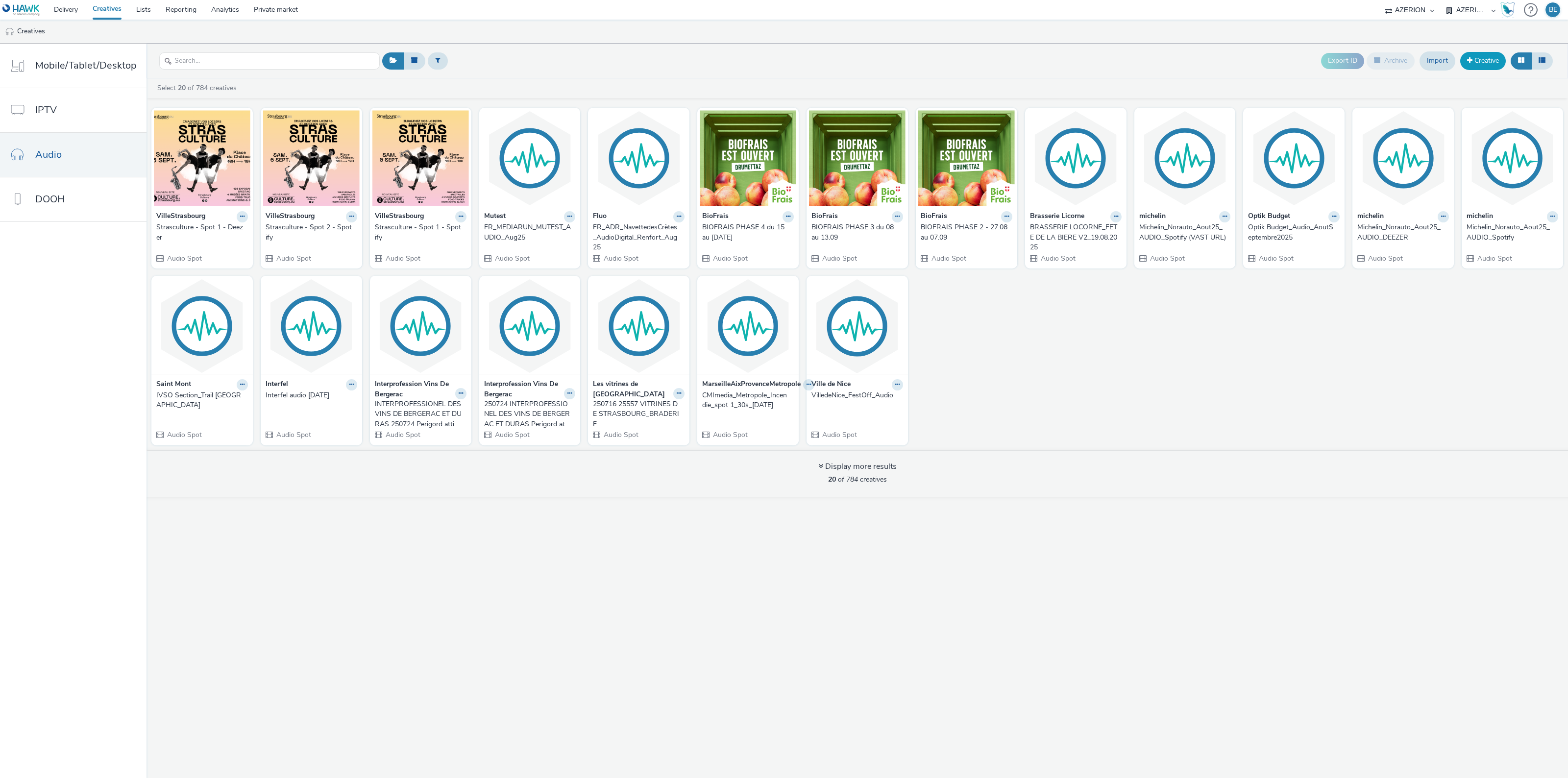
click at [1491, 63] on link "Creative" at bounding box center [1482, 60] width 45 height 17
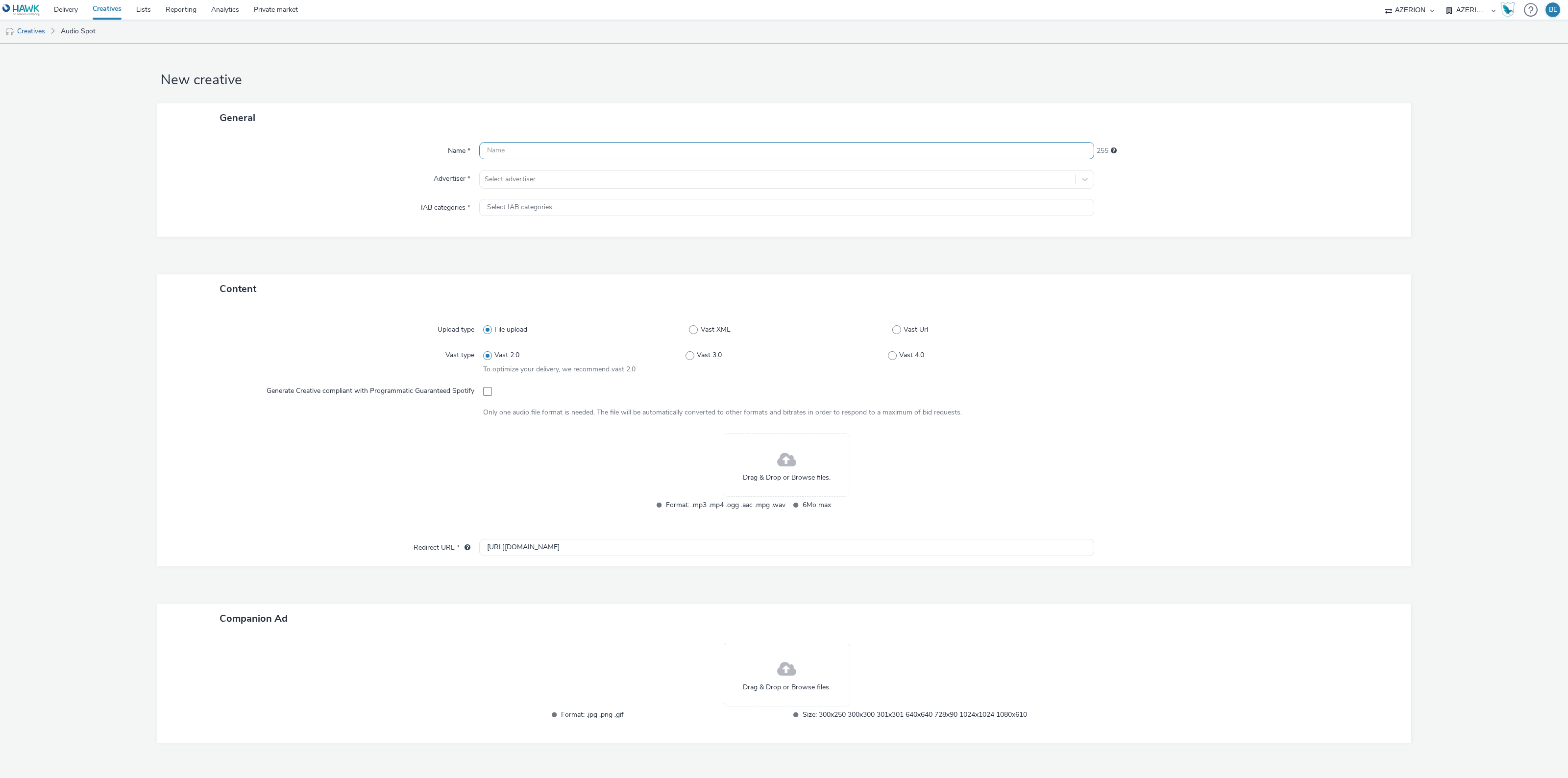
click at [555, 152] on input "text" at bounding box center [786, 151] width 615 height 17
paste input "Strasculture - Spot 1 - Deezer"
click at [551, 151] on input "Strasculture - Spot 1 - Deezer" at bounding box center [786, 151] width 615 height 17
type input "Strasculture - Spot 2 - Deezer"
click at [657, 118] on div "General" at bounding box center [784, 117] width 1254 height 29
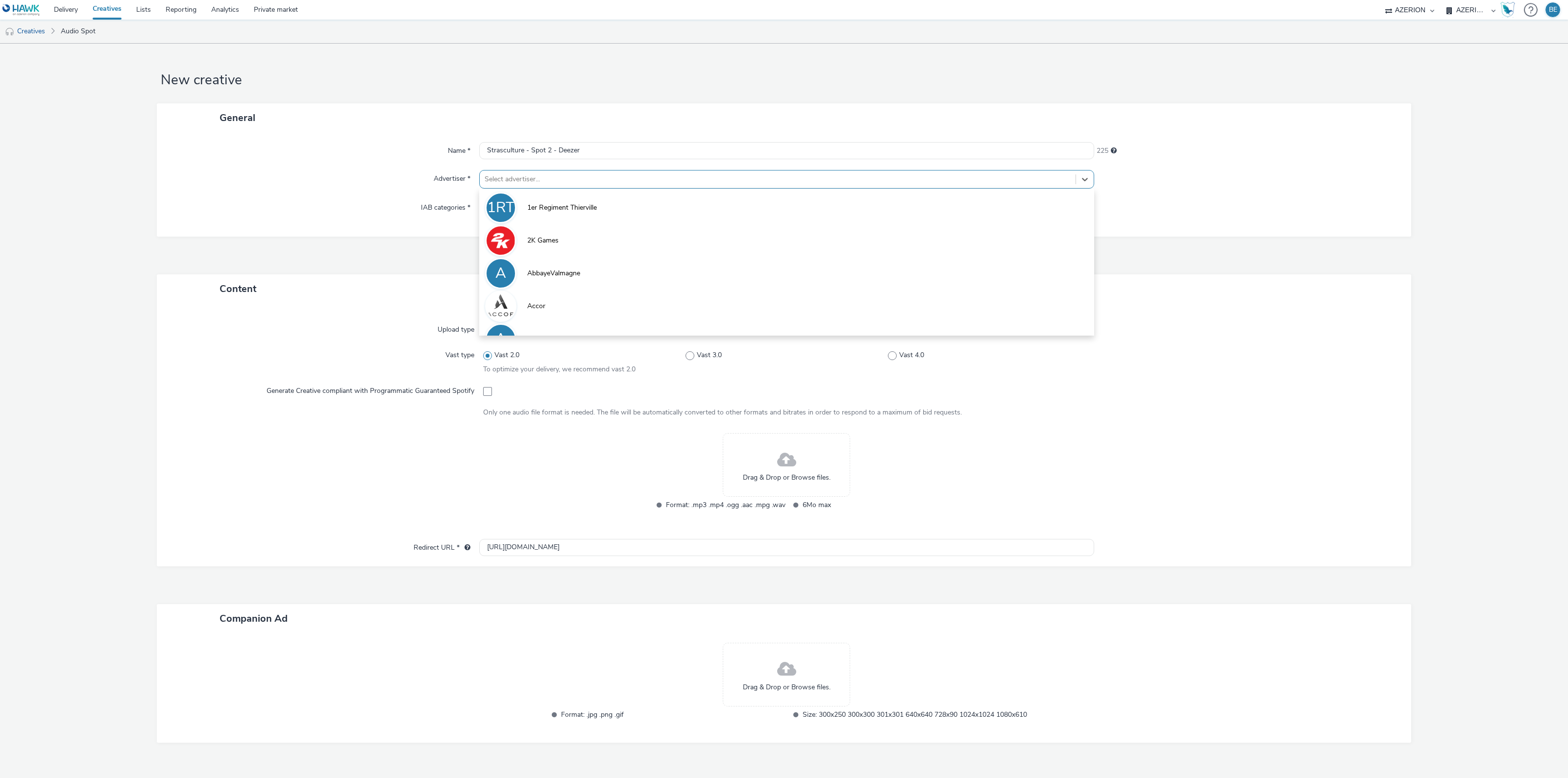
click at [508, 174] on div at bounding box center [777, 179] width 586 height 12
type input "villes"
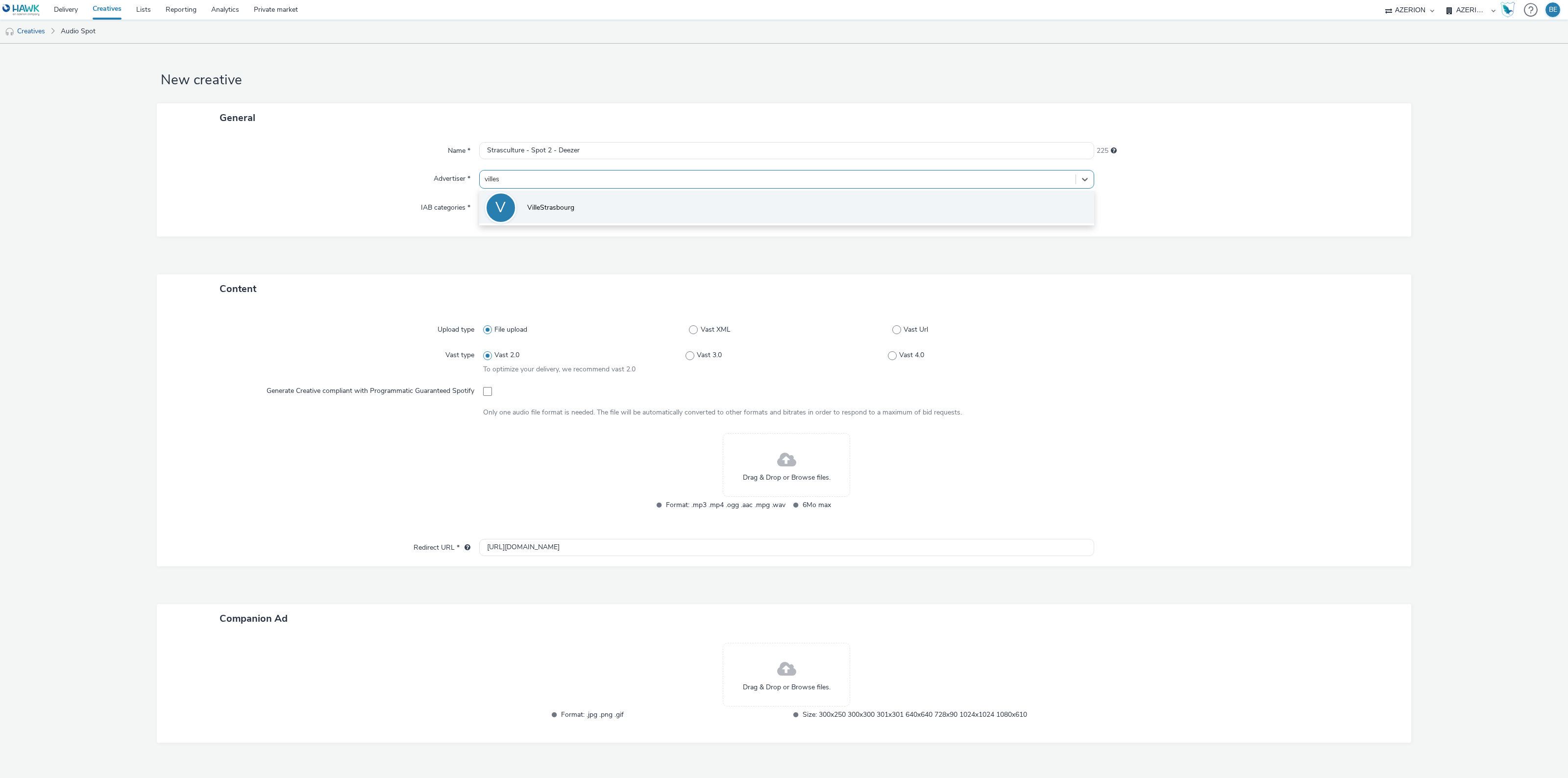
click at [580, 220] on li "V VilleStrasbourg" at bounding box center [786, 206] width 615 height 33
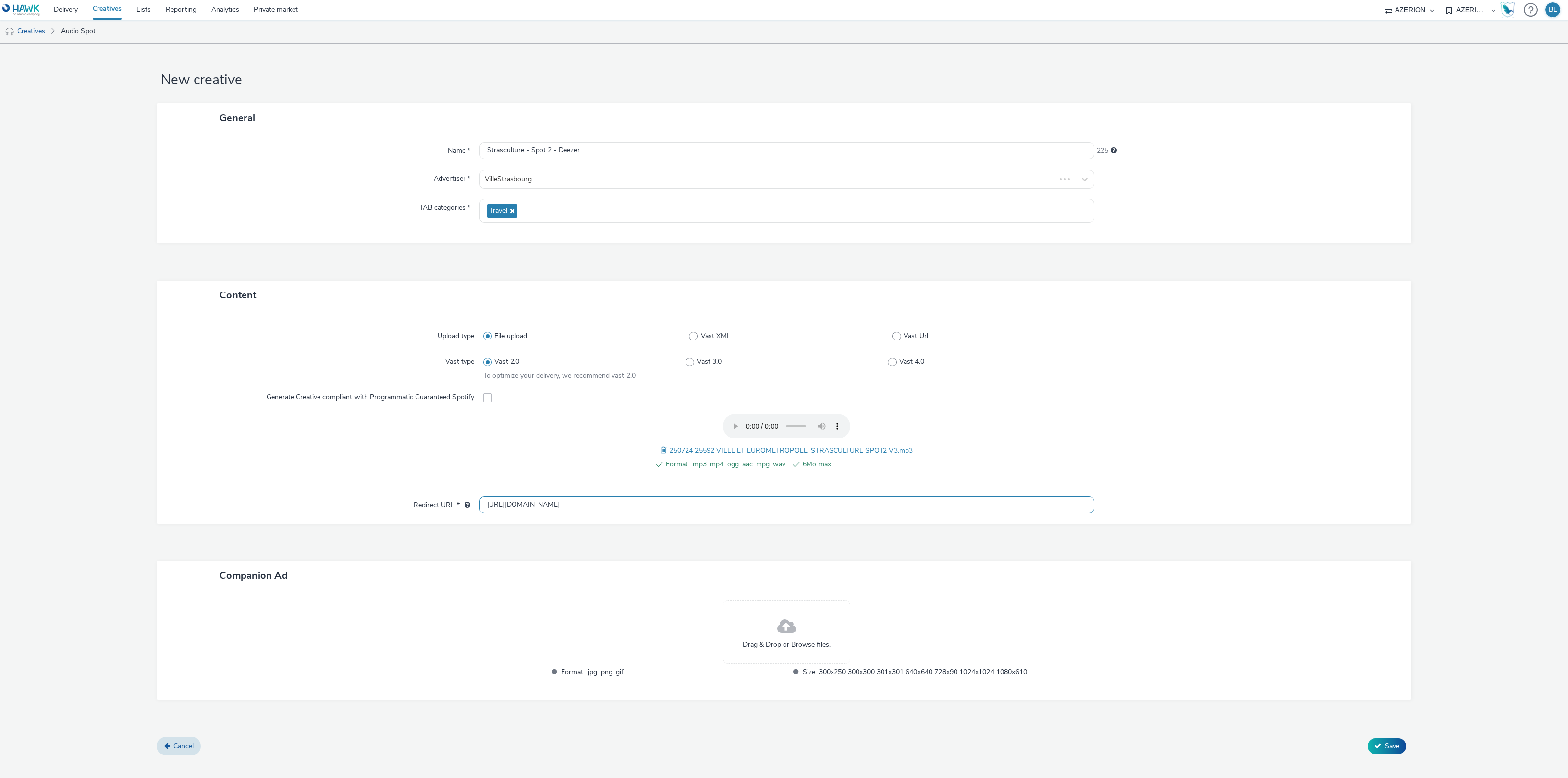
click at [578, 501] on input "[URL][DOMAIN_NAME]" at bounding box center [786, 505] width 615 height 17
paste input "s://[DOMAIN_NAME][URL]"
type input "[URL][DOMAIN_NAME]"
click at [508, 542] on div "Content Upload type File upload Vast XML Vast Url Vast type Vast 2.0 Vast 3.0 V…" at bounding box center [784, 509] width 1254 height 457
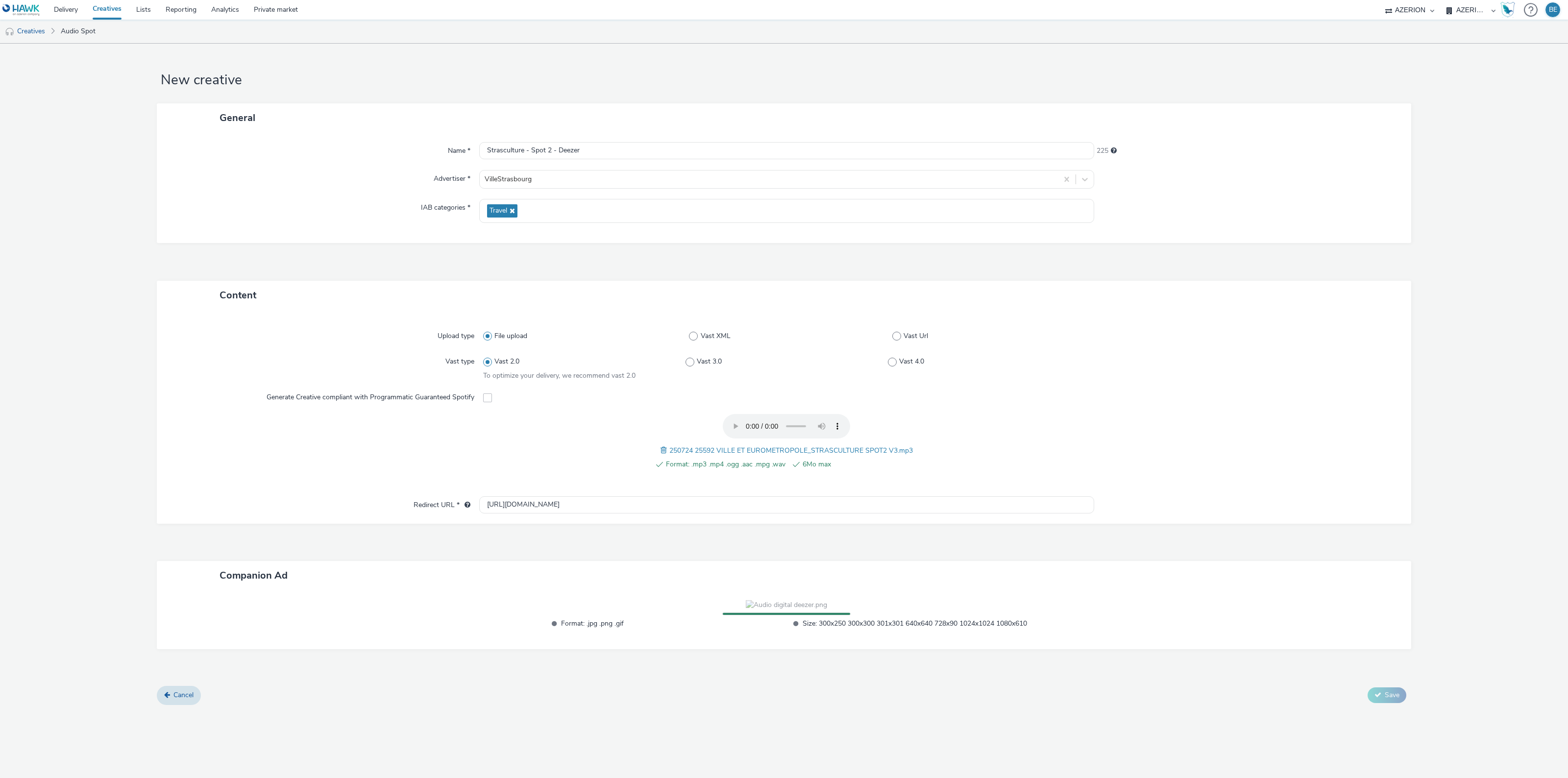
click at [1442, 559] on form "New creative General Name * Strasculture - Spot 2 - Deezer 225 Advertiser * Vil…" at bounding box center [784, 378] width 1568 height 669
click at [1402, 713] on button "Save" at bounding box center [1386, 705] width 39 height 16
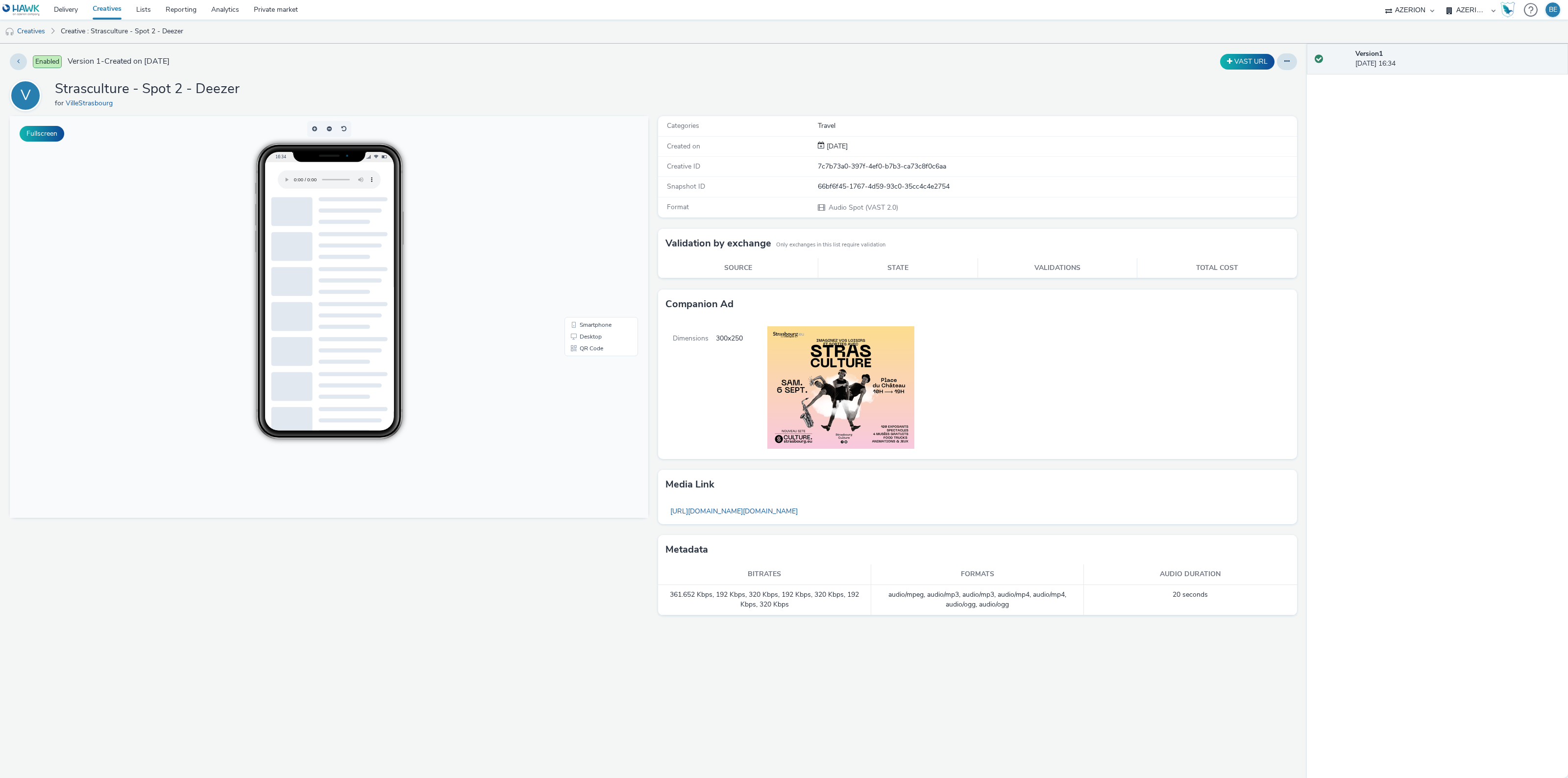
click at [109, 8] on link "Creatives" at bounding box center [106, 10] width 44 height 20
